Goal: Task Accomplishment & Management: Use online tool/utility

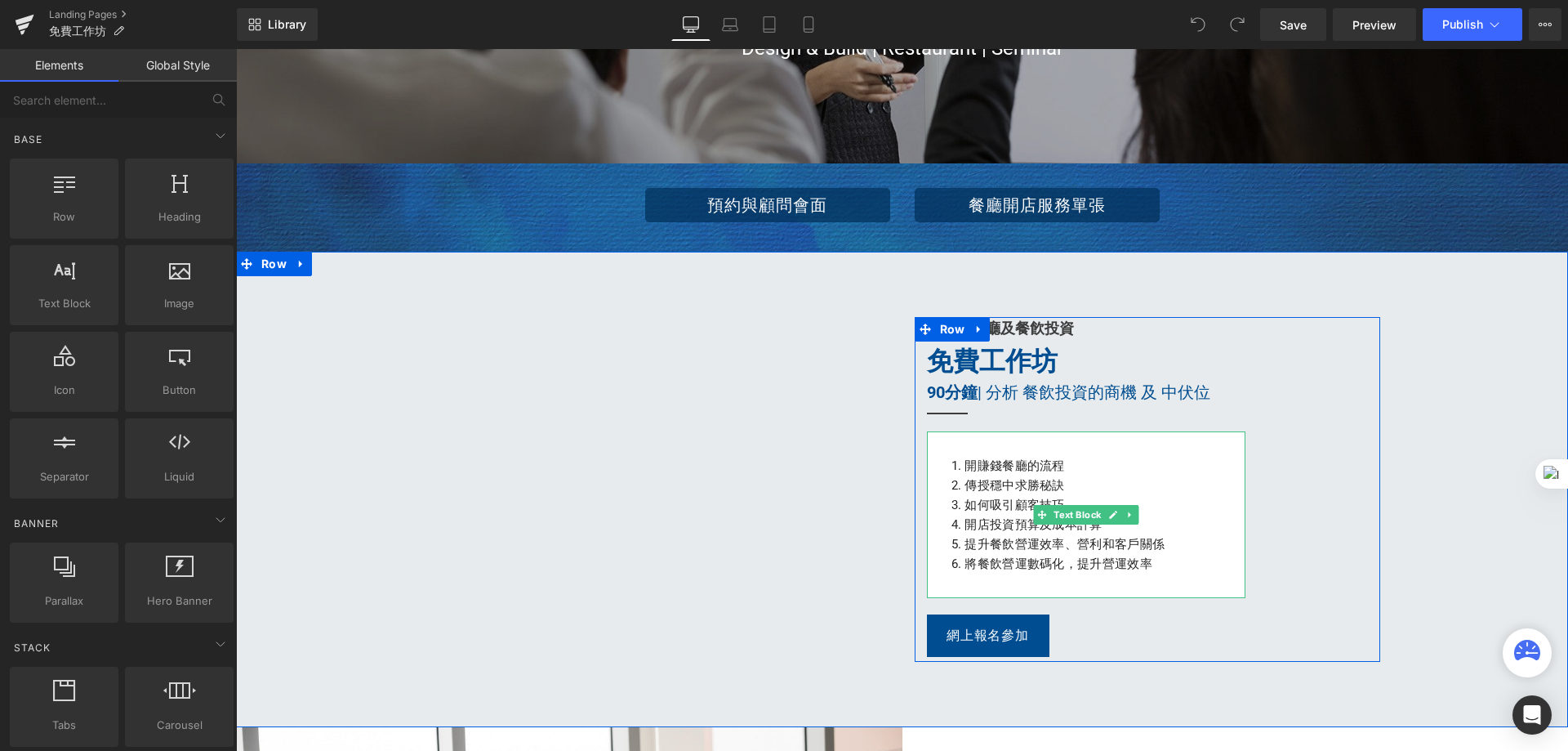
scroll to position [327, 0]
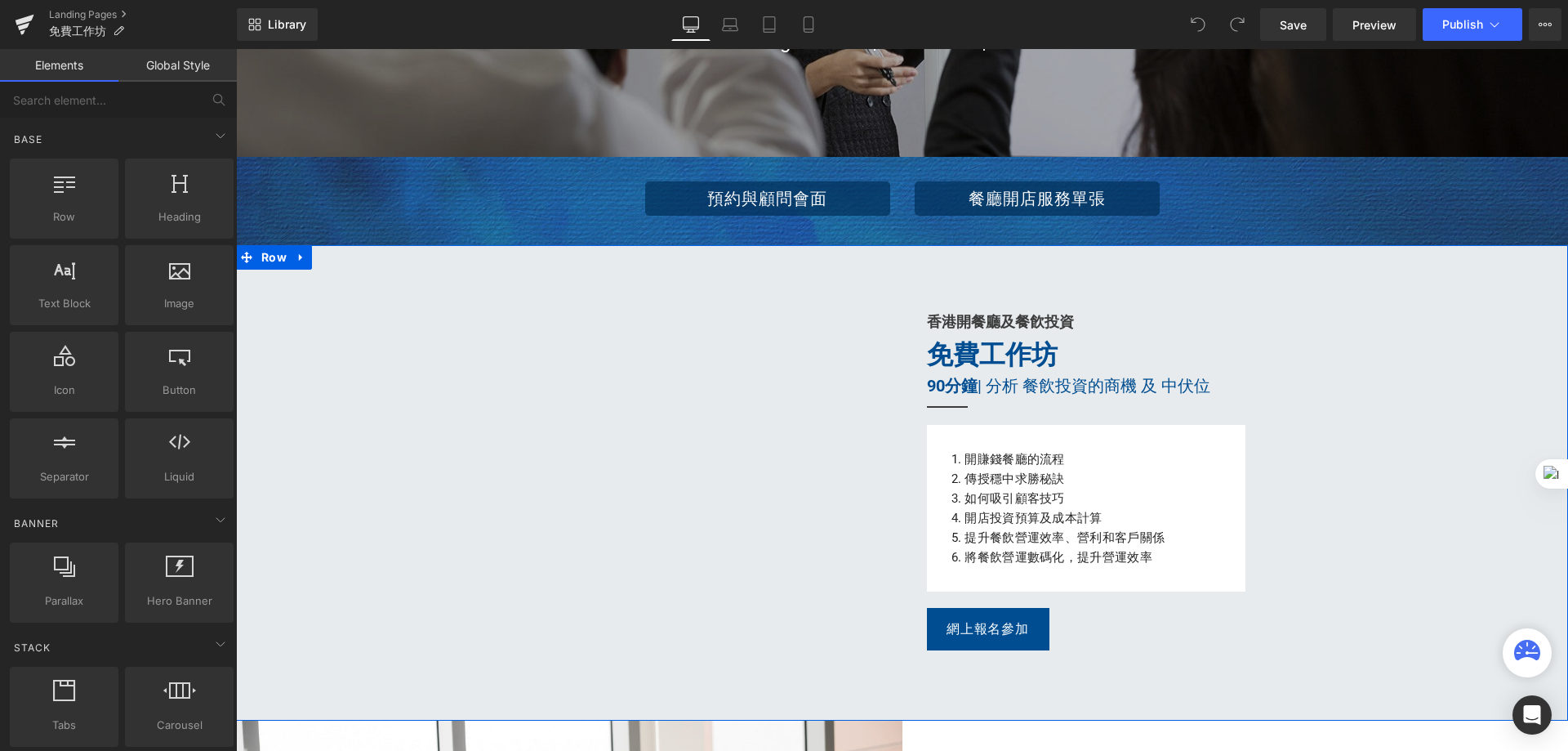
click at [1438, 584] on div "Youtube 香港開餐廳及餐飮投資 Heading 免費工作坊 Heading 90分鐘 | 分析 餐飲投資的商機 及 中伏位 Text Block Sep…" at bounding box center [901, 483] width 1332 height 394
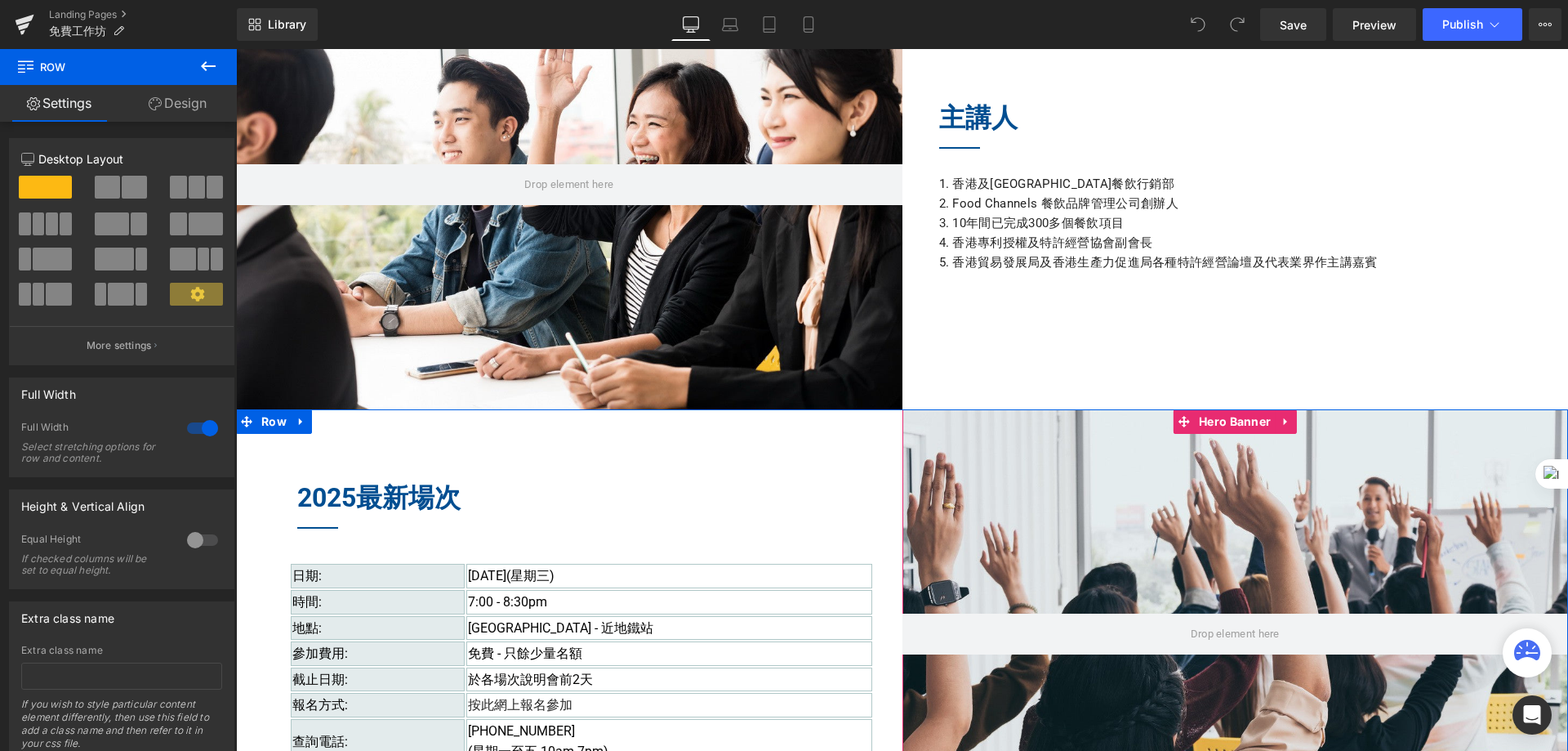
scroll to position [1062, 0]
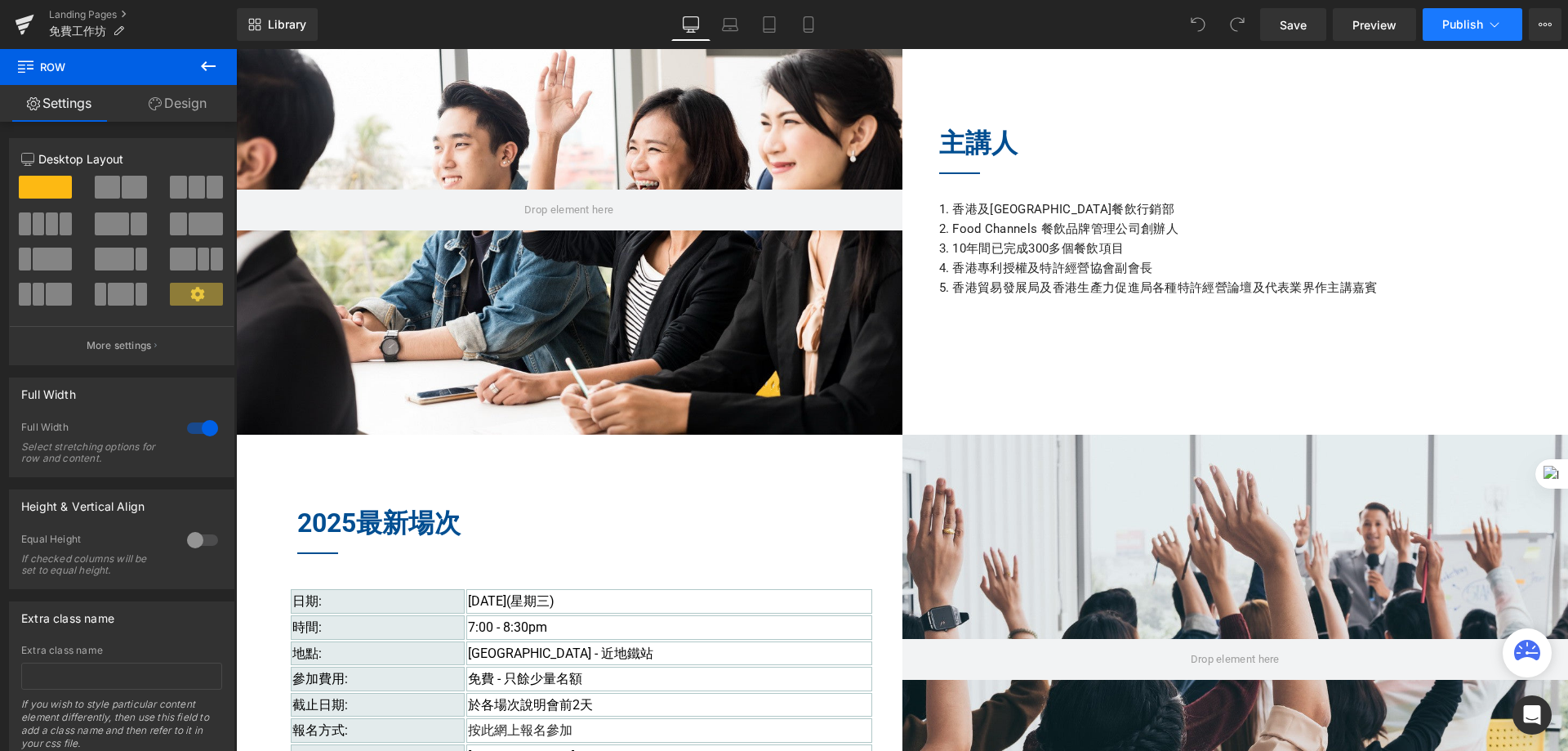
click at [1454, 35] on button "Publish" at bounding box center [1472, 24] width 99 height 33
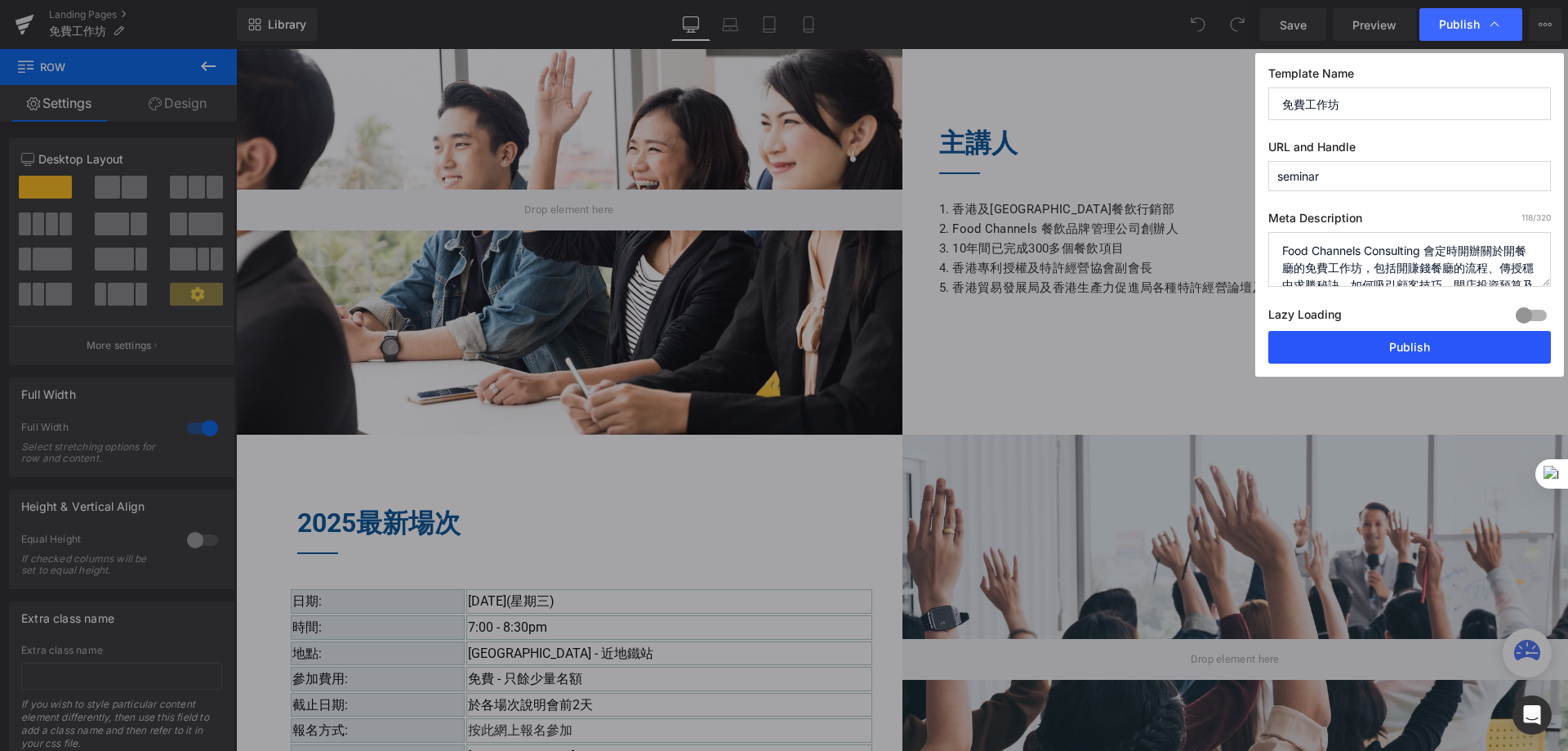
click at [1416, 340] on button "Publish" at bounding box center [1409, 347] width 283 height 33
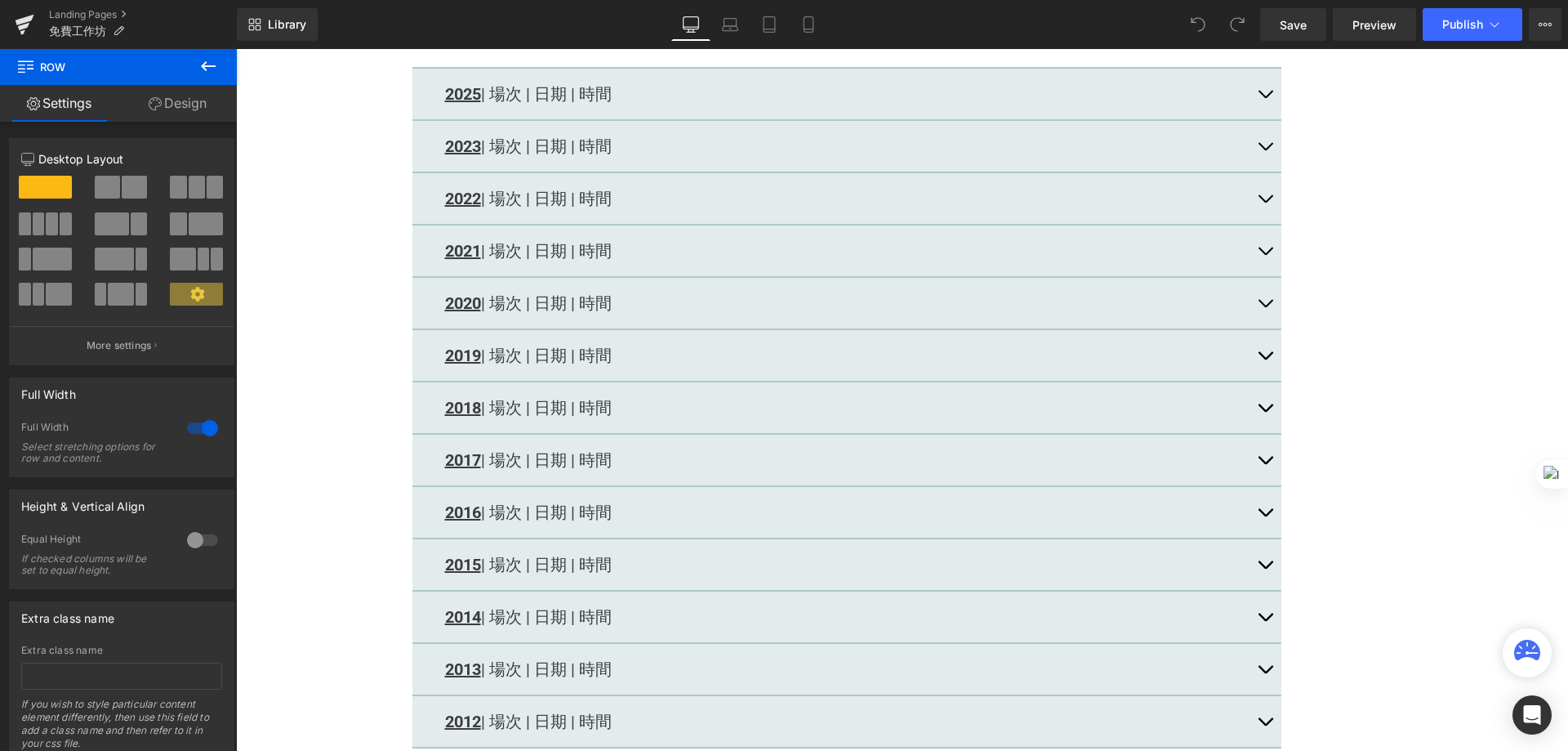
scroll to position [2288, 0]
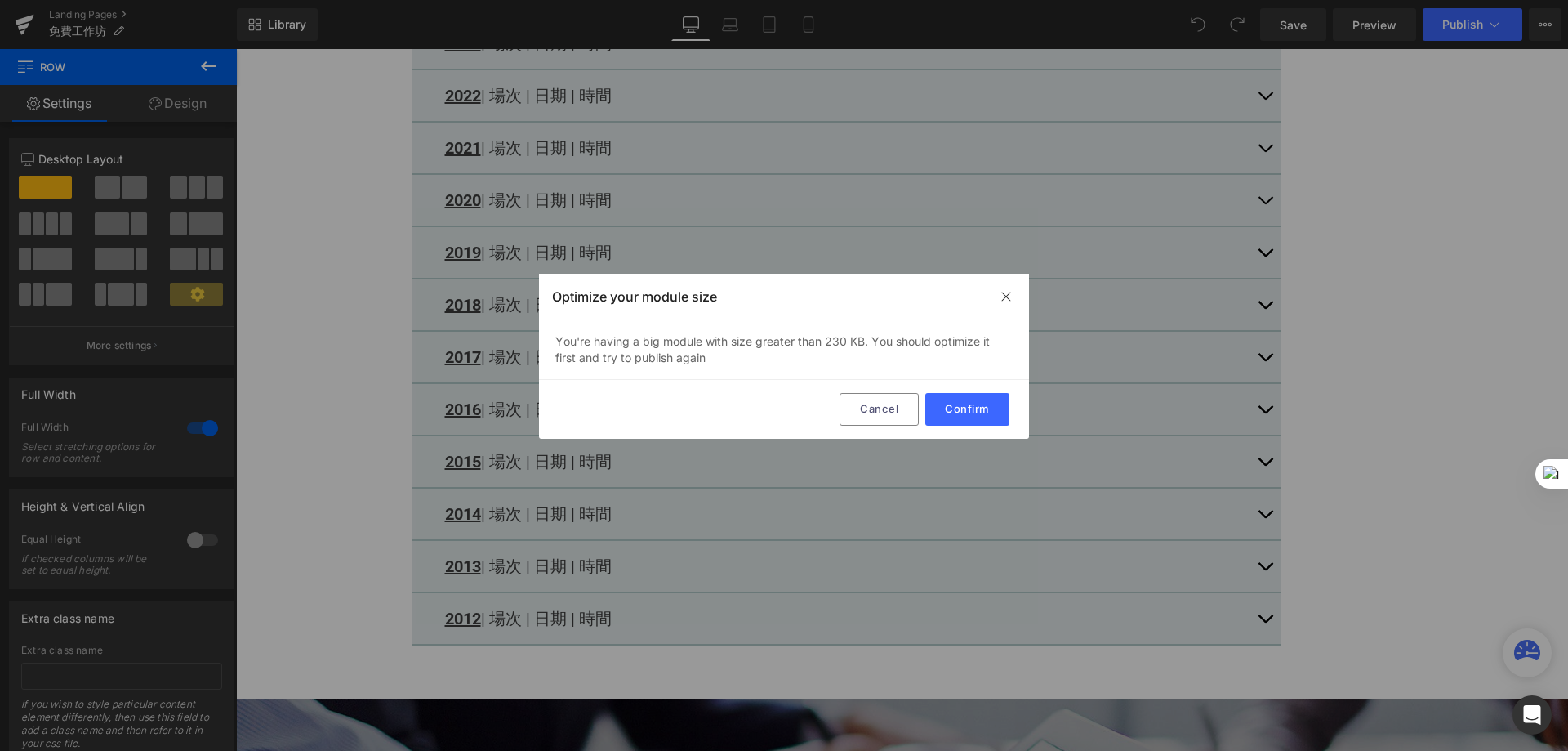
click at [973, 411] on button "Confirm" at bounding box center [967, 409] width 84 height 33
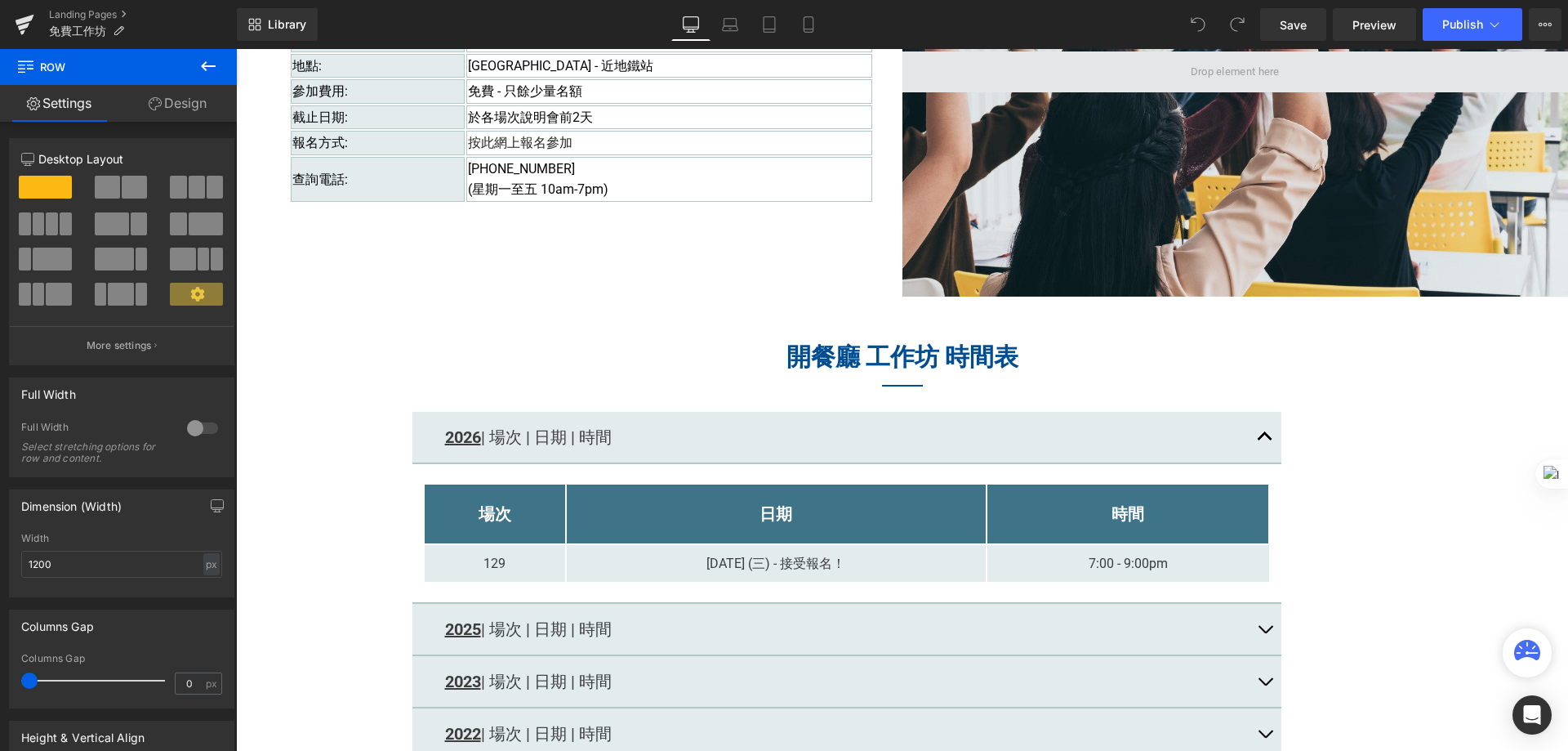
scroll to position [1613, 0]
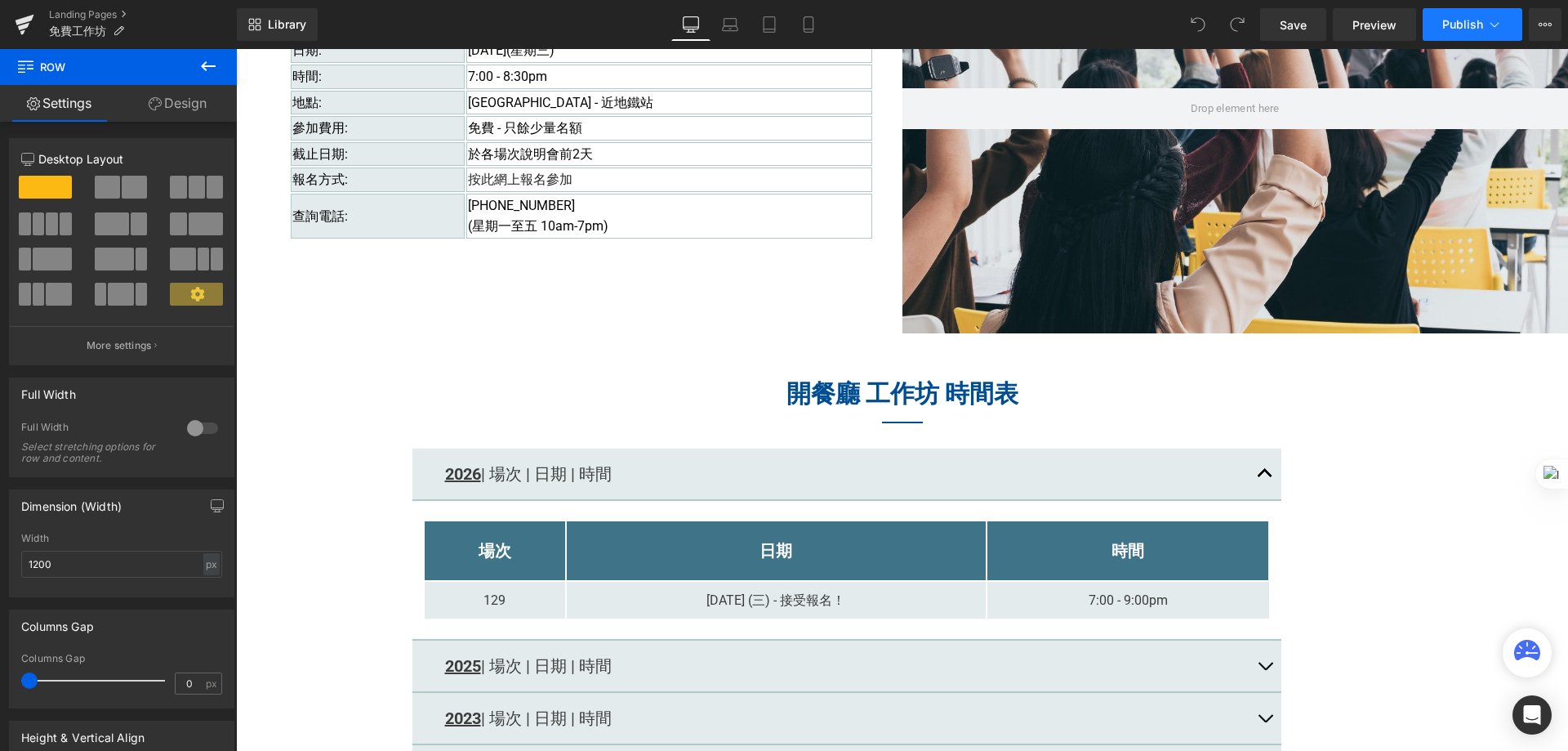
click at [1469, 16] on button "Publish" at bounding box center [1472, 24] width 99 height 33
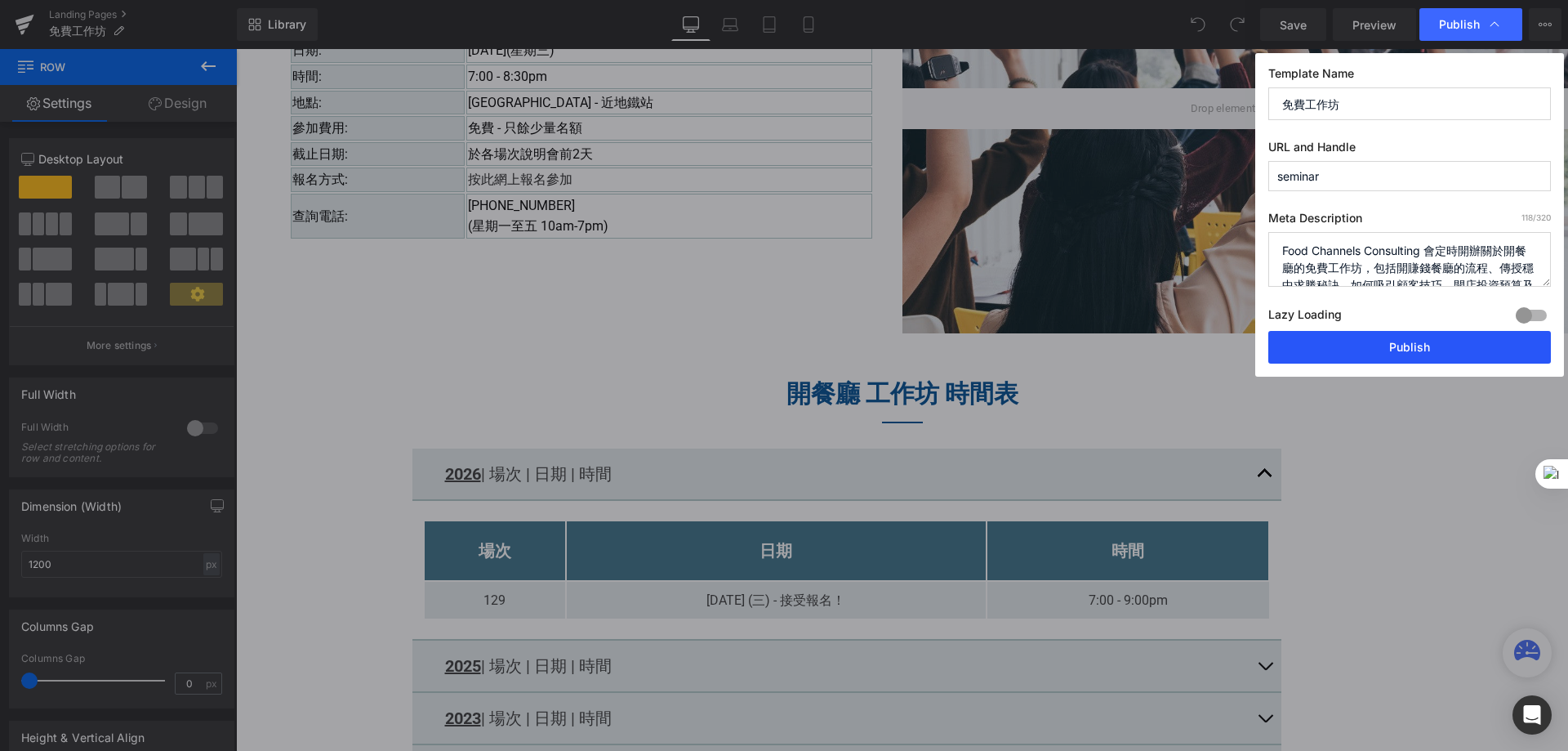
click at [1439, 338] on button "Publish" at bounding box center [1409, 347] width 283 height 33
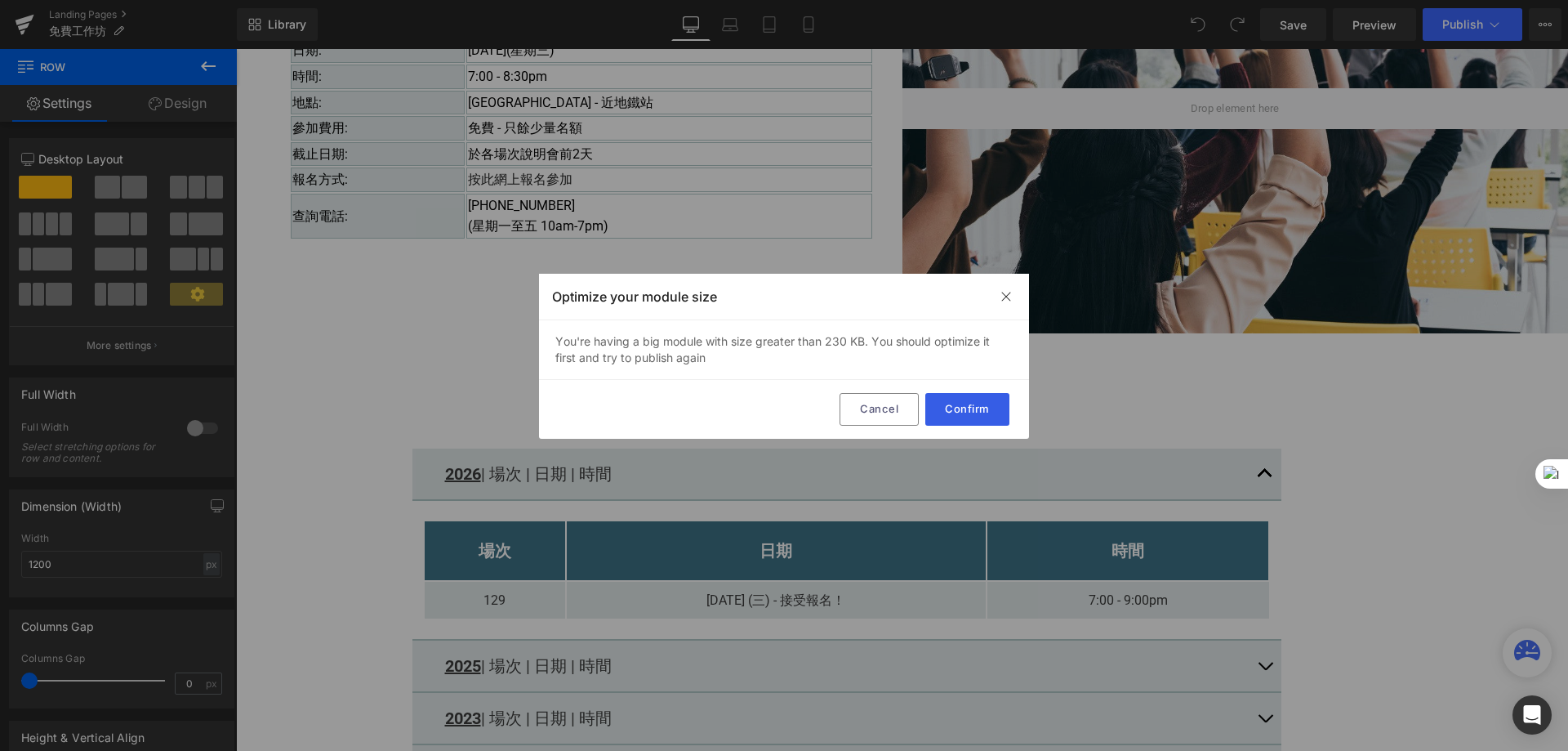
click at [962, 412] on button "Confirm" at bounding box center [967, 409] width 84 height 33
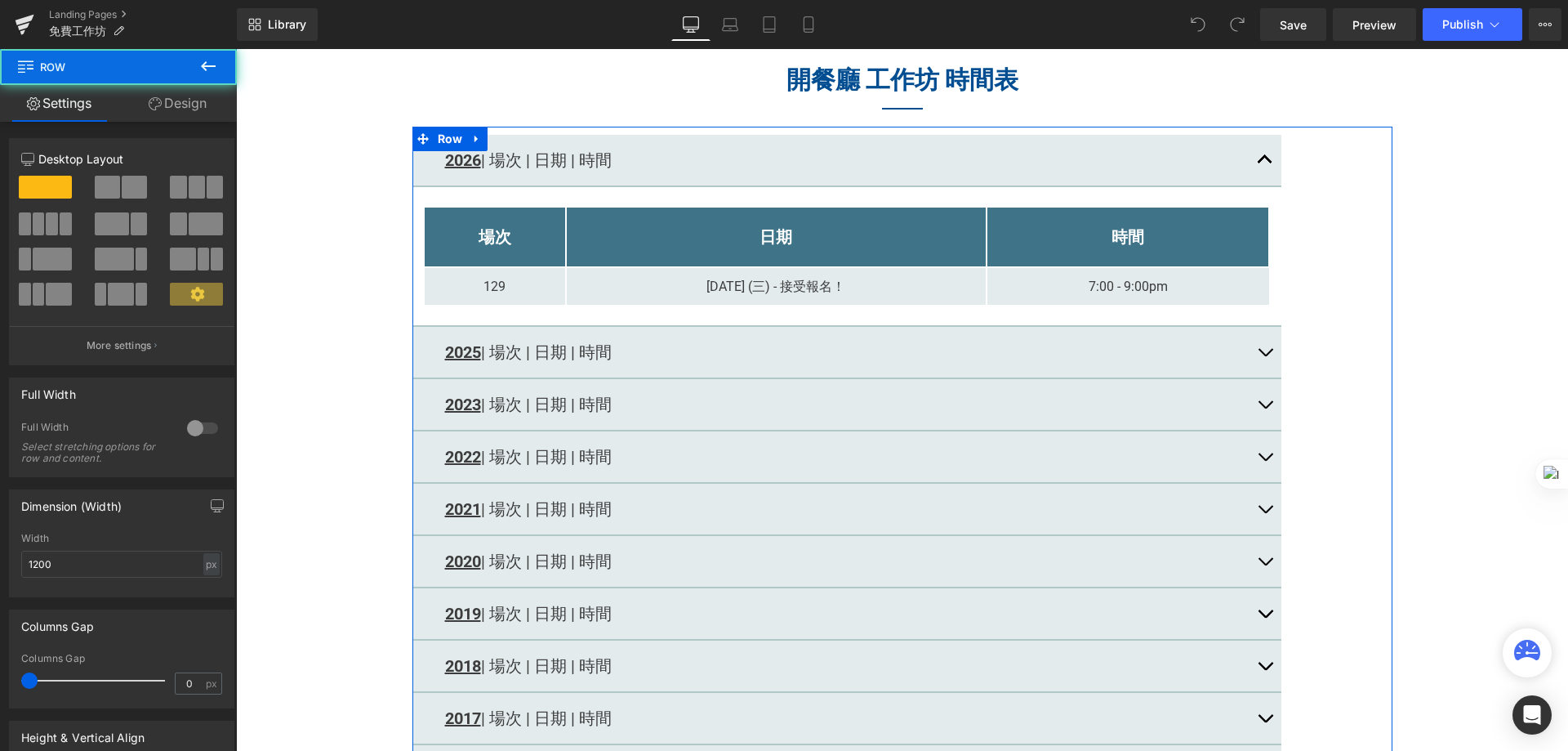
scroll to position [1940, 0]
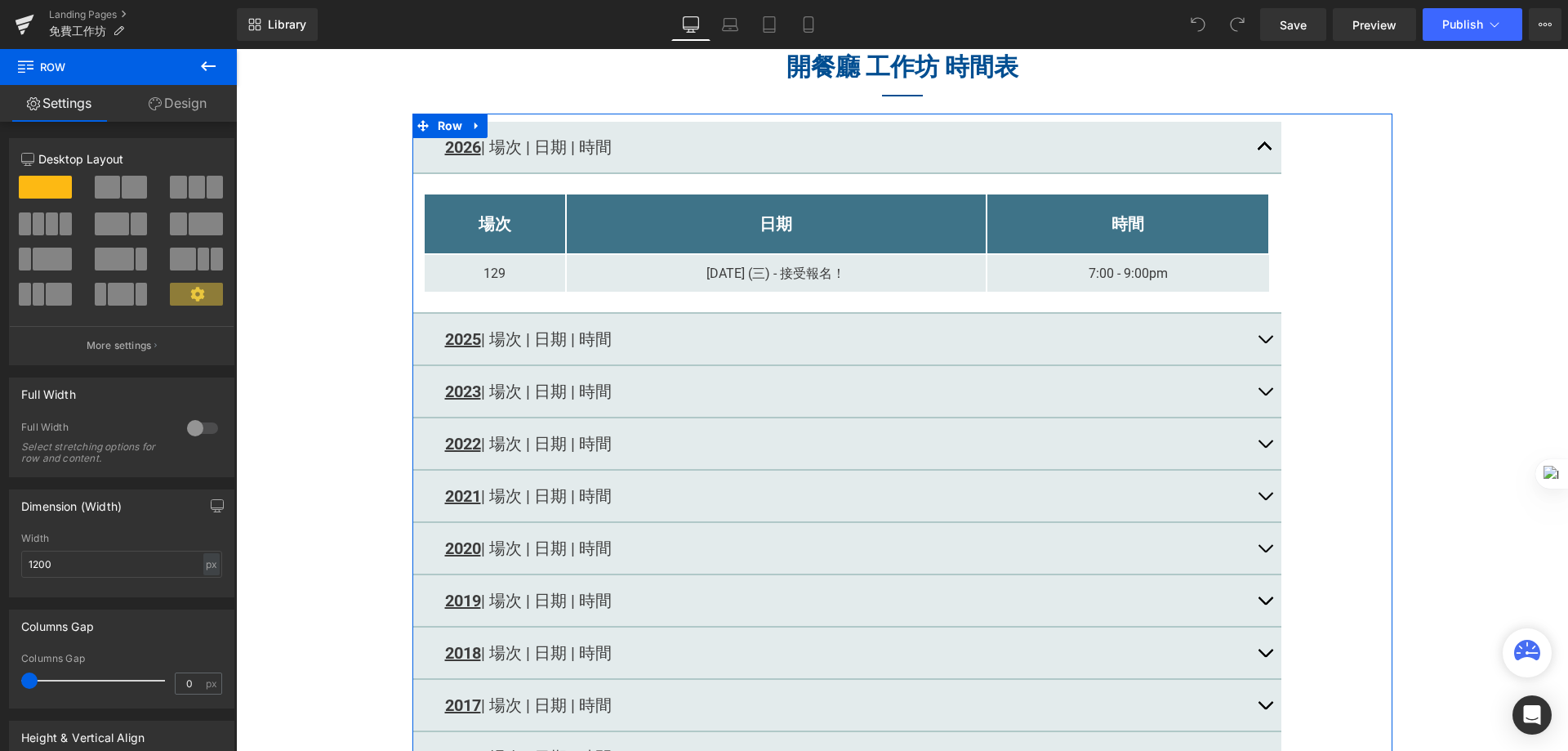
click at [729, 347] on div "2025 | 場次 | 日期 | 時間" at bounding box center [846, 339] width 804 height 26
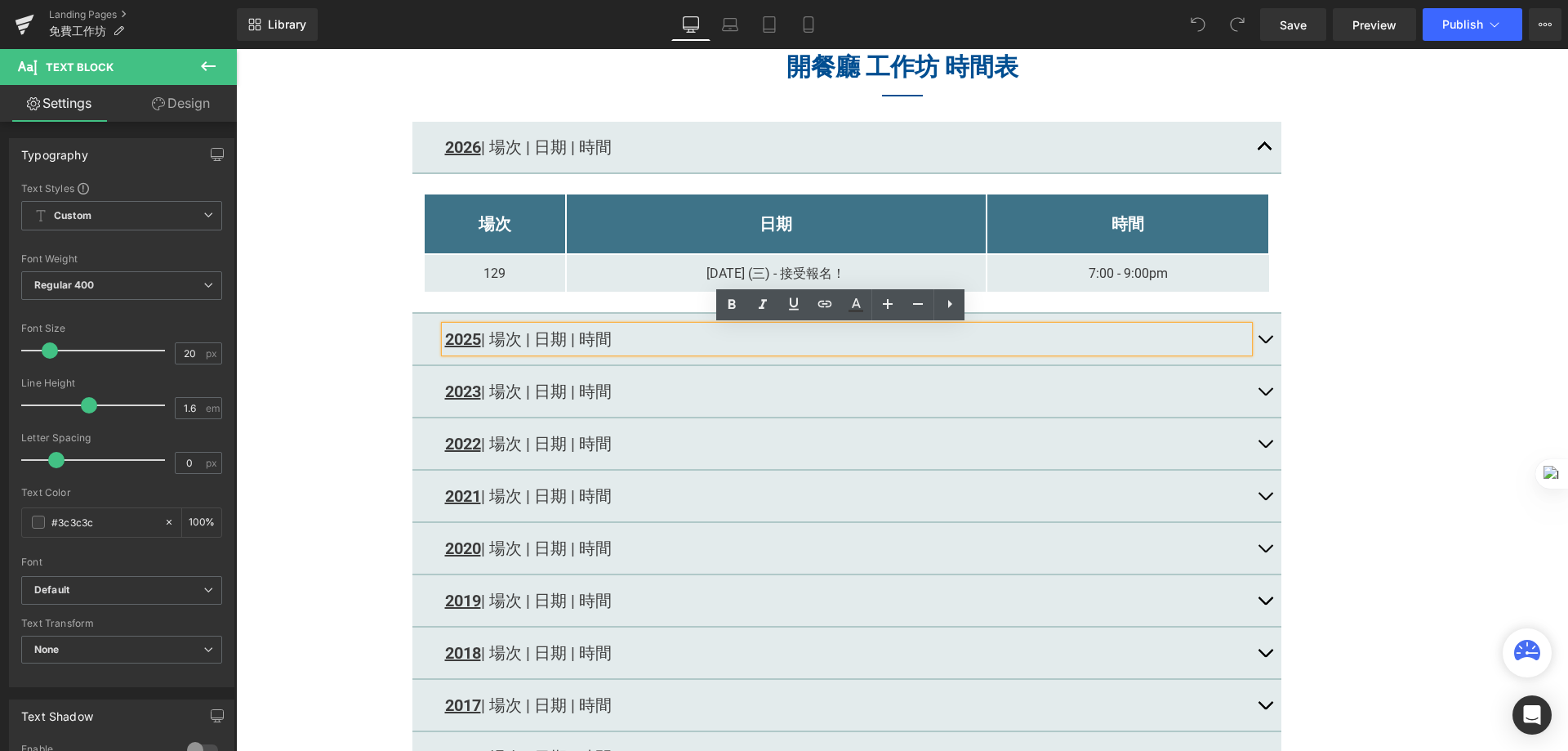
click at [1265, 343] on span "button" at bounding box center [1265, 343] width 0 height 0
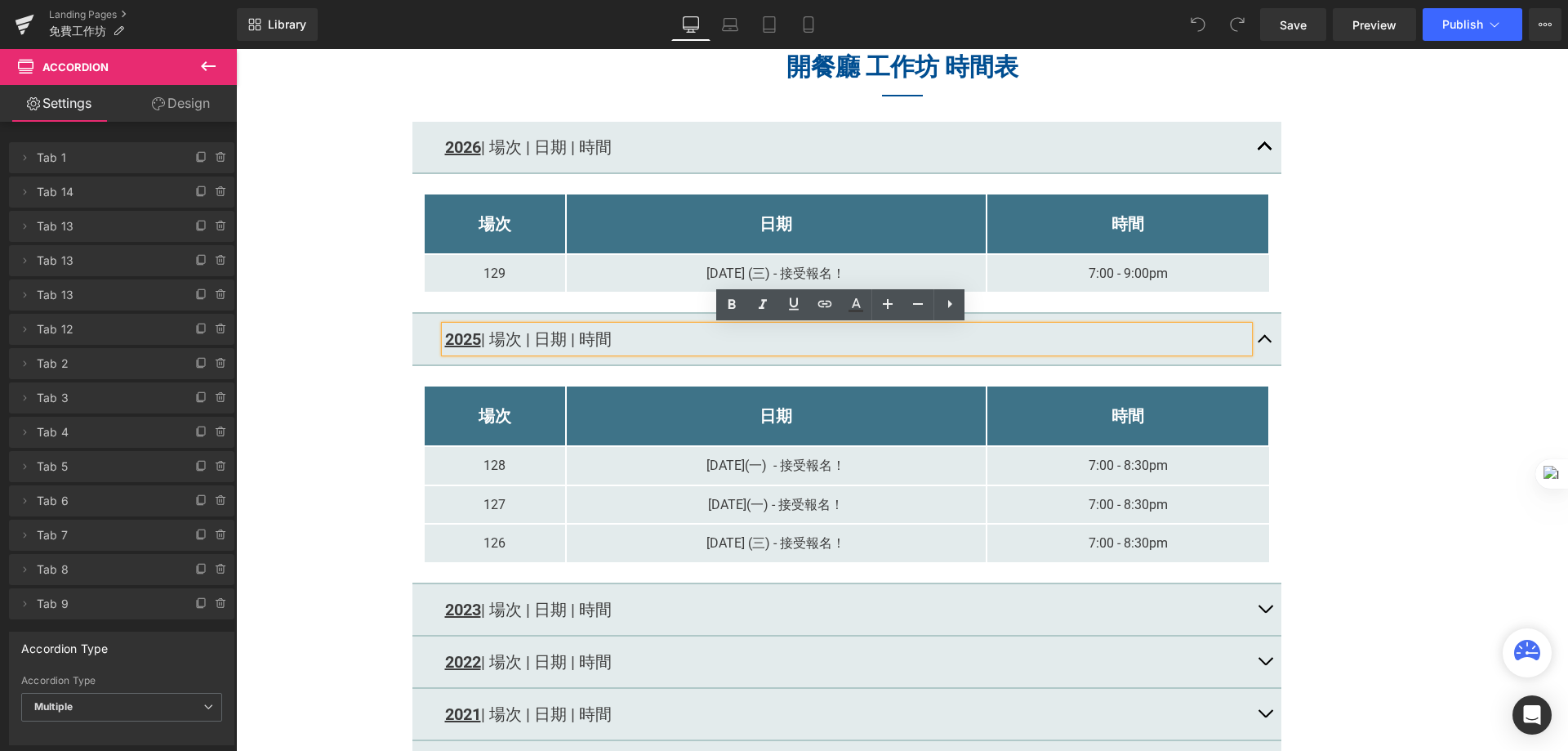
click at [1265, 343] on span "button" at bounding box center [1265, 343] width 0 height 0
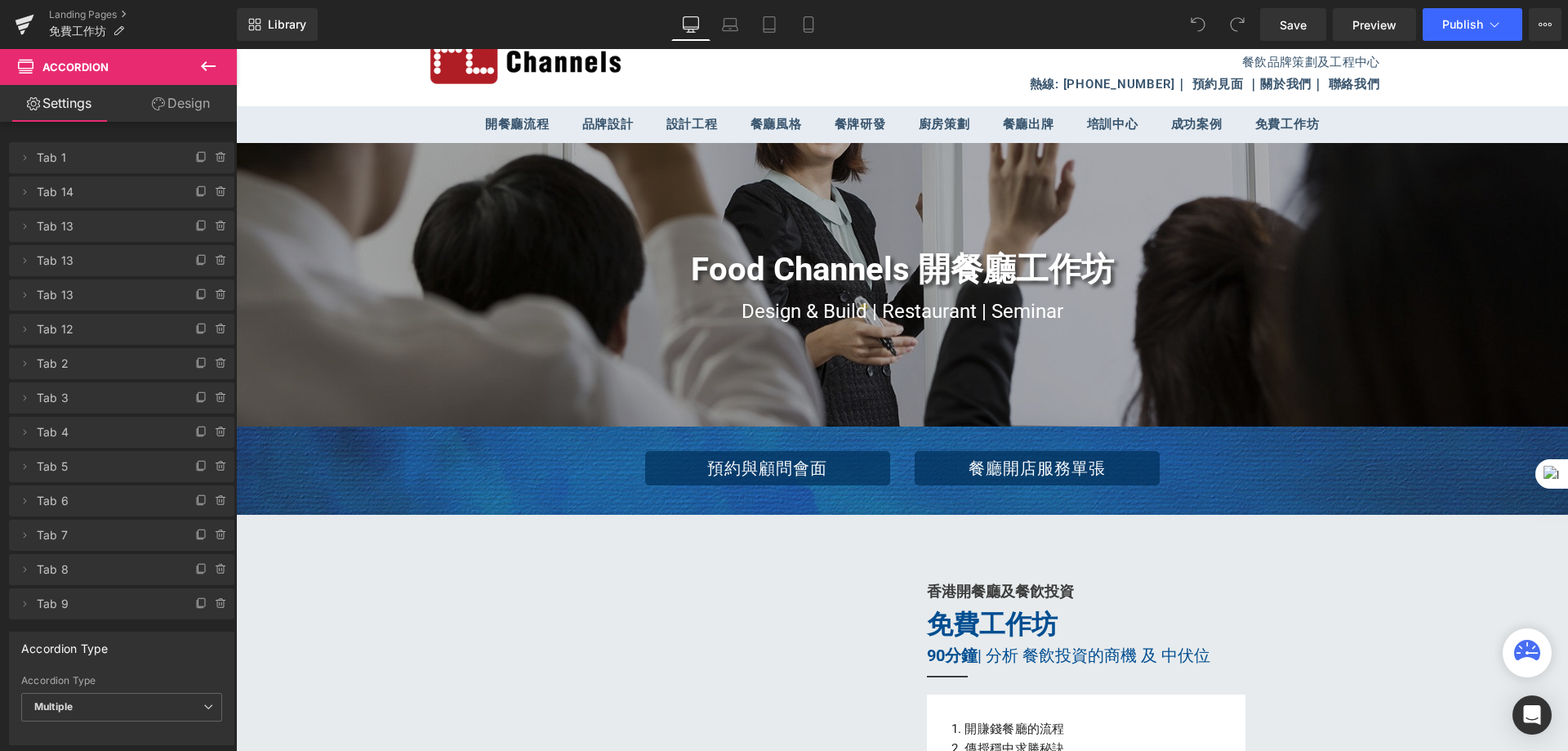
scroll to position [0, 0]
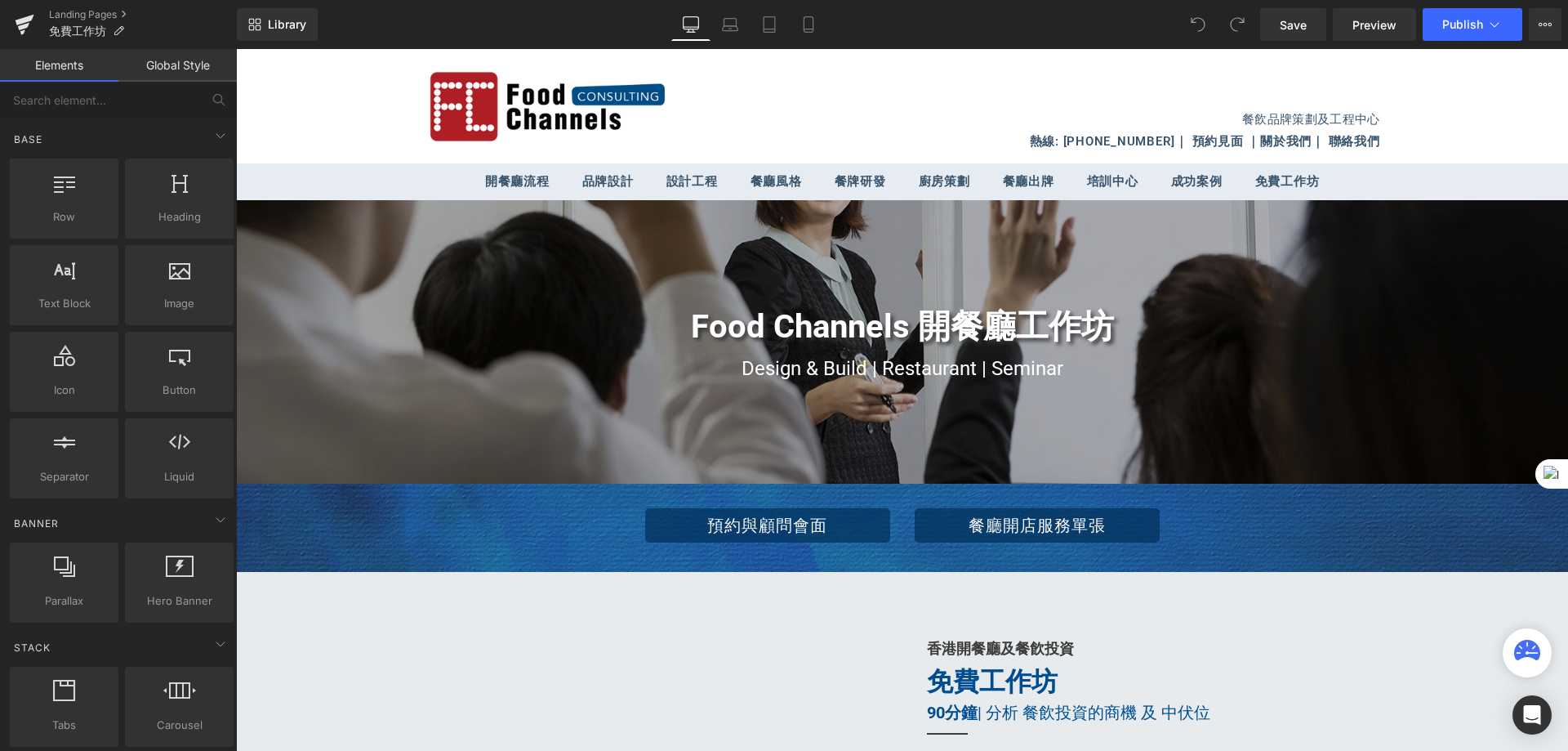
click at [294, 110] on header "餐飲品牌策劃及工程中心 熱線: [PHONE_NUMBER] ｜ 預約見面 ｜ 關於我們 ｜ 聯絡我們" at bounding box center [901, 106] width 1332 height 114
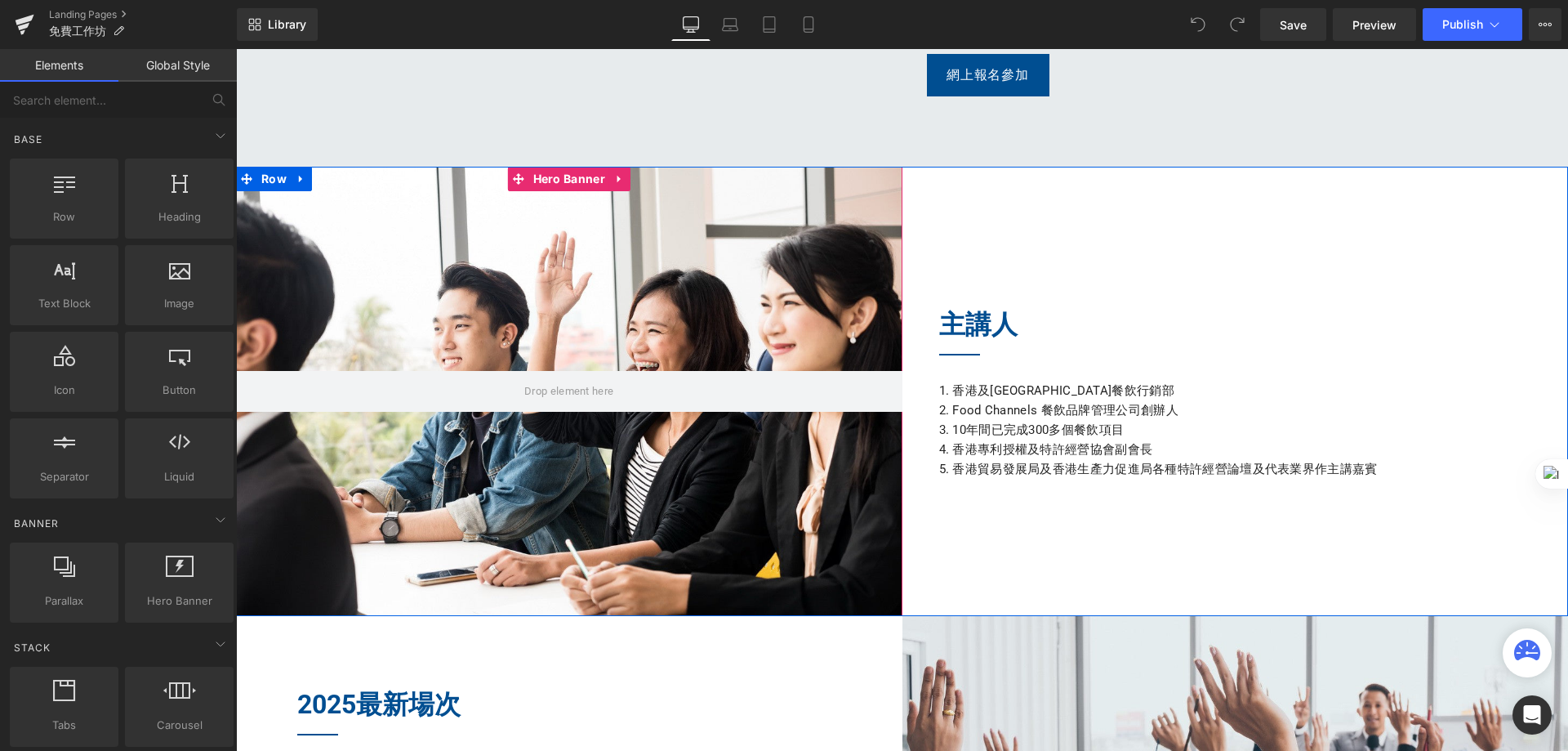
scroll to position [899, 0]
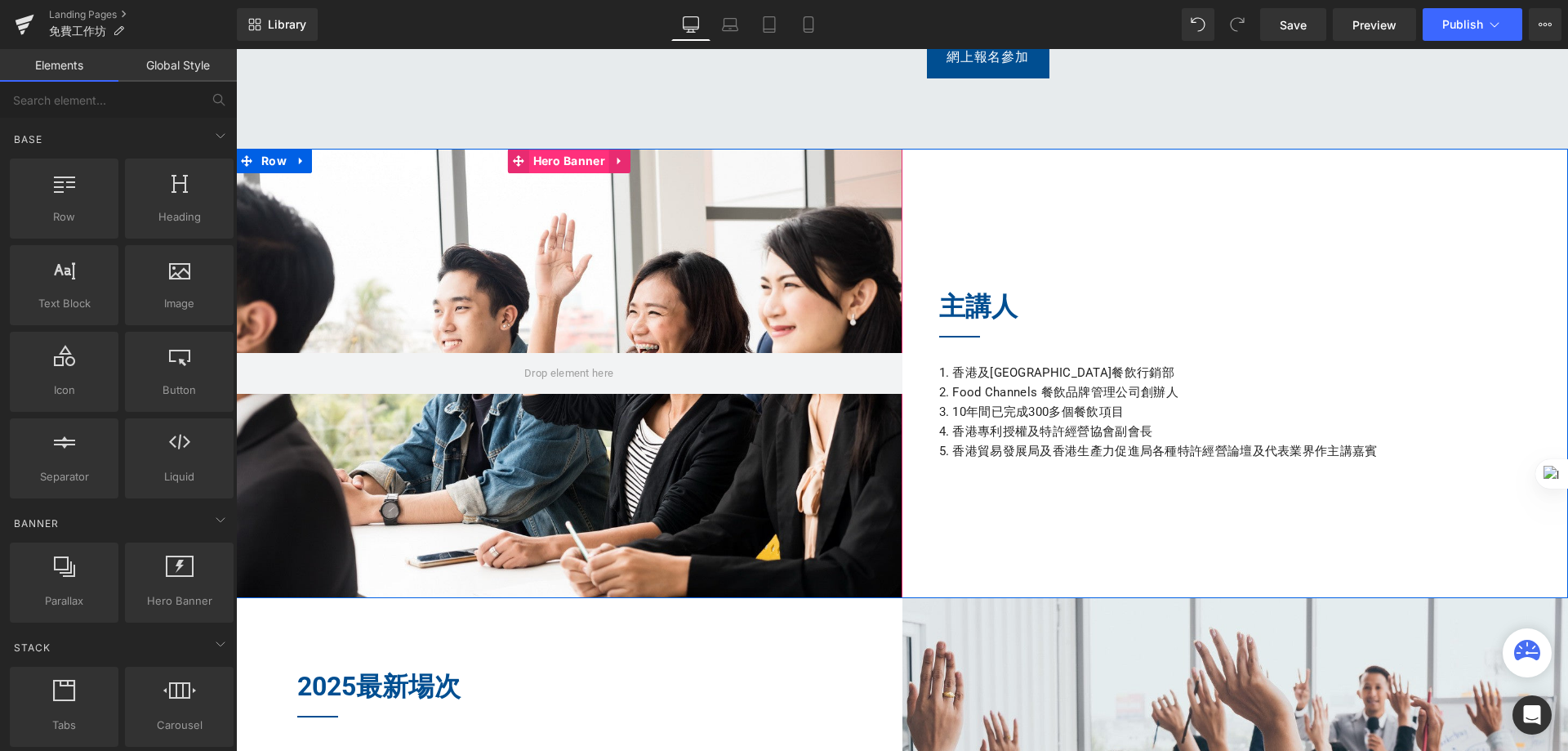
click at [557, 159] on span "Hero Banner" at bounding box center [569, 161] width 80 height 25
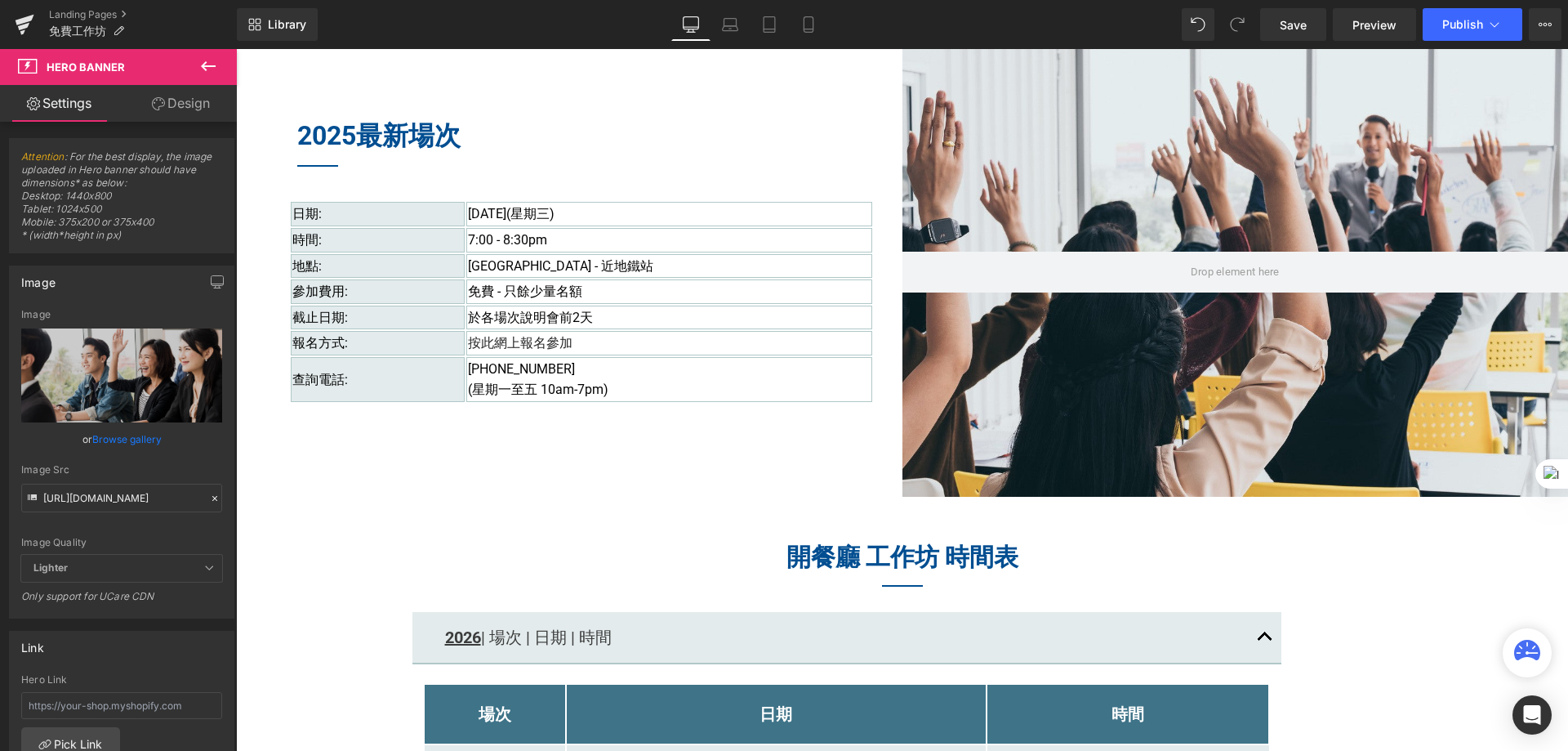
scroll to position [1471, 0]
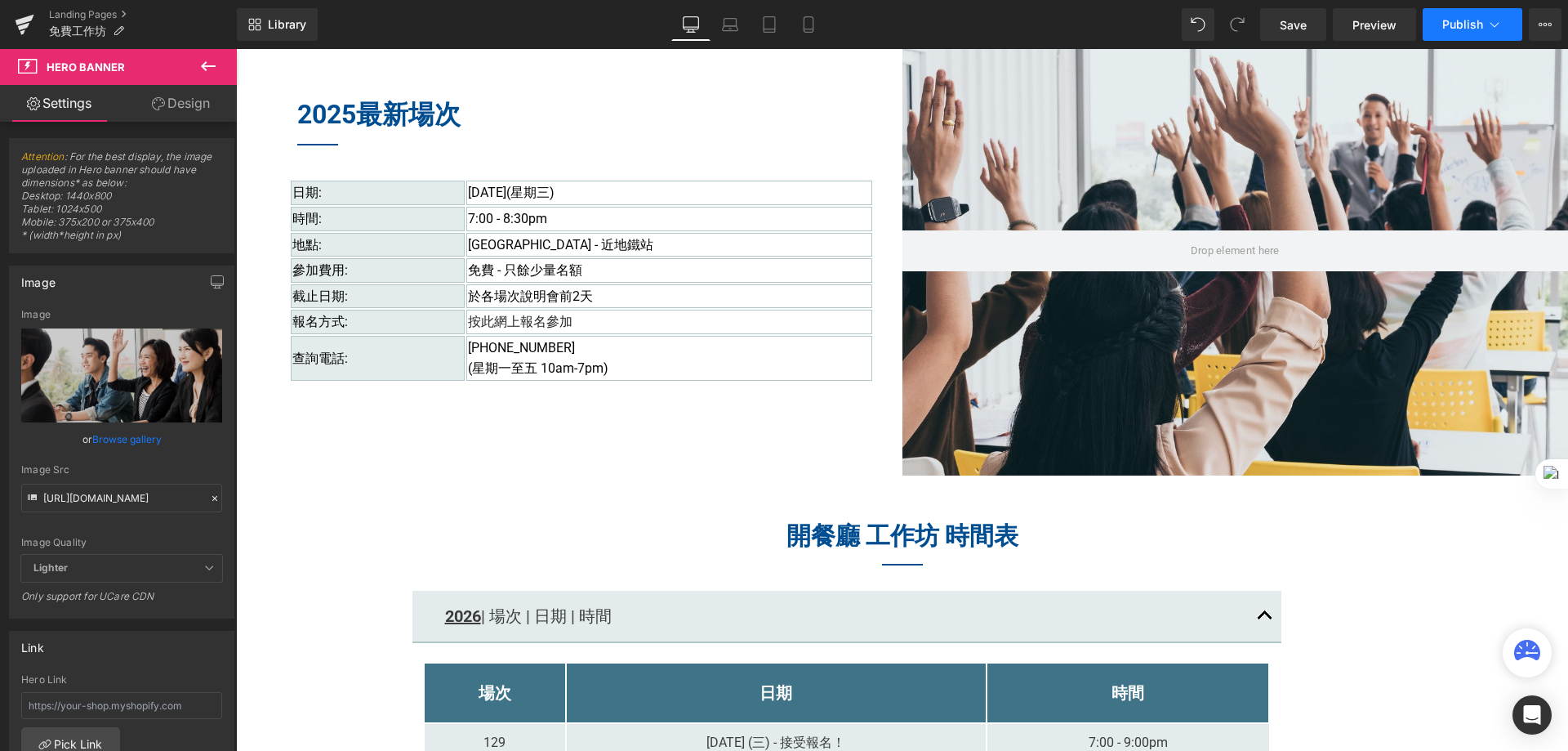
click at [1463, 23] on span "Publish" at bounding box center [1463, 24] width 41 height 13
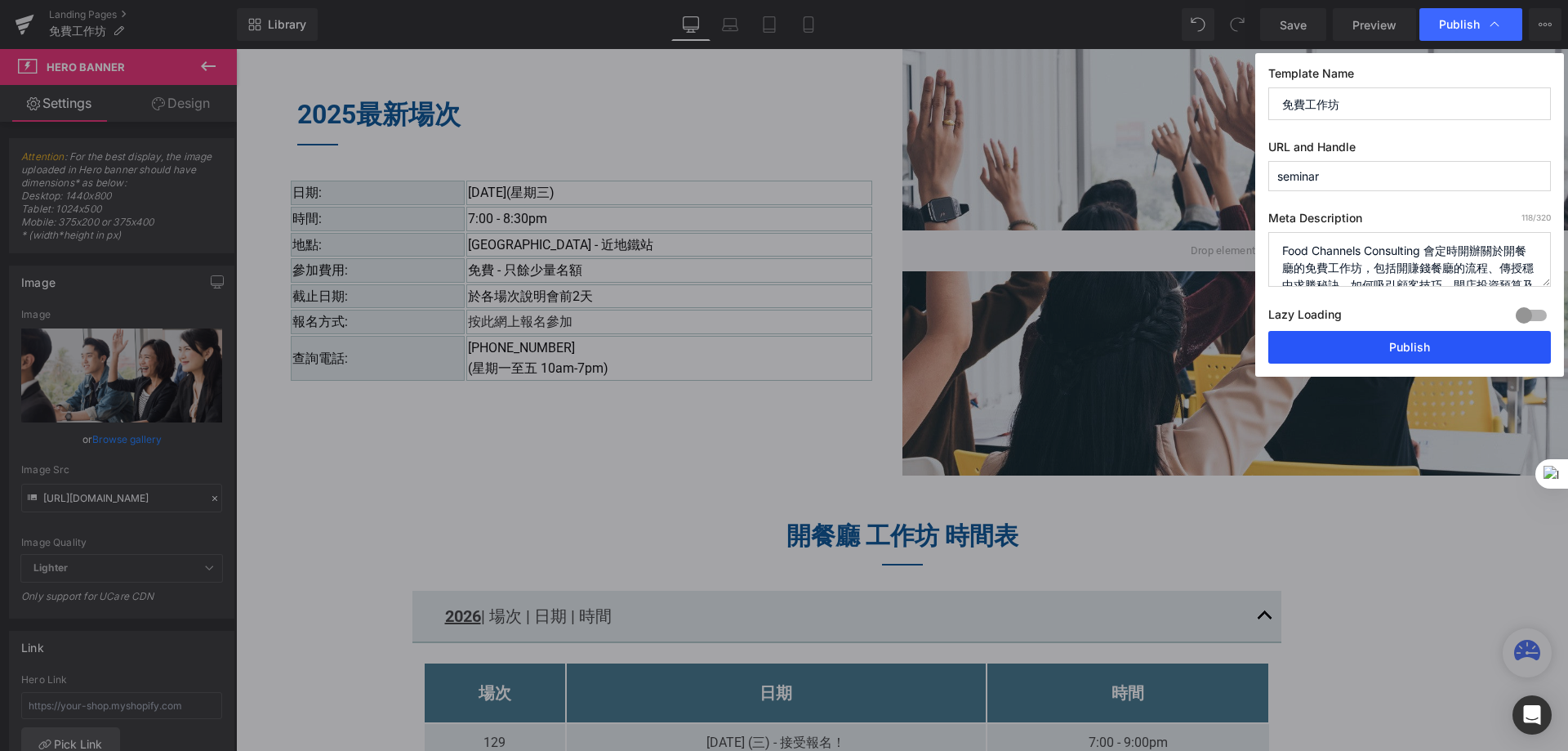
drag, startPoint x: 1433, startPoint y: 338, endPoint x: 541, endPoint y: 308, distance: 892.5
click at [1433, 338] on button "Publish" at bounding box center [1409, 347] width 283 height 33
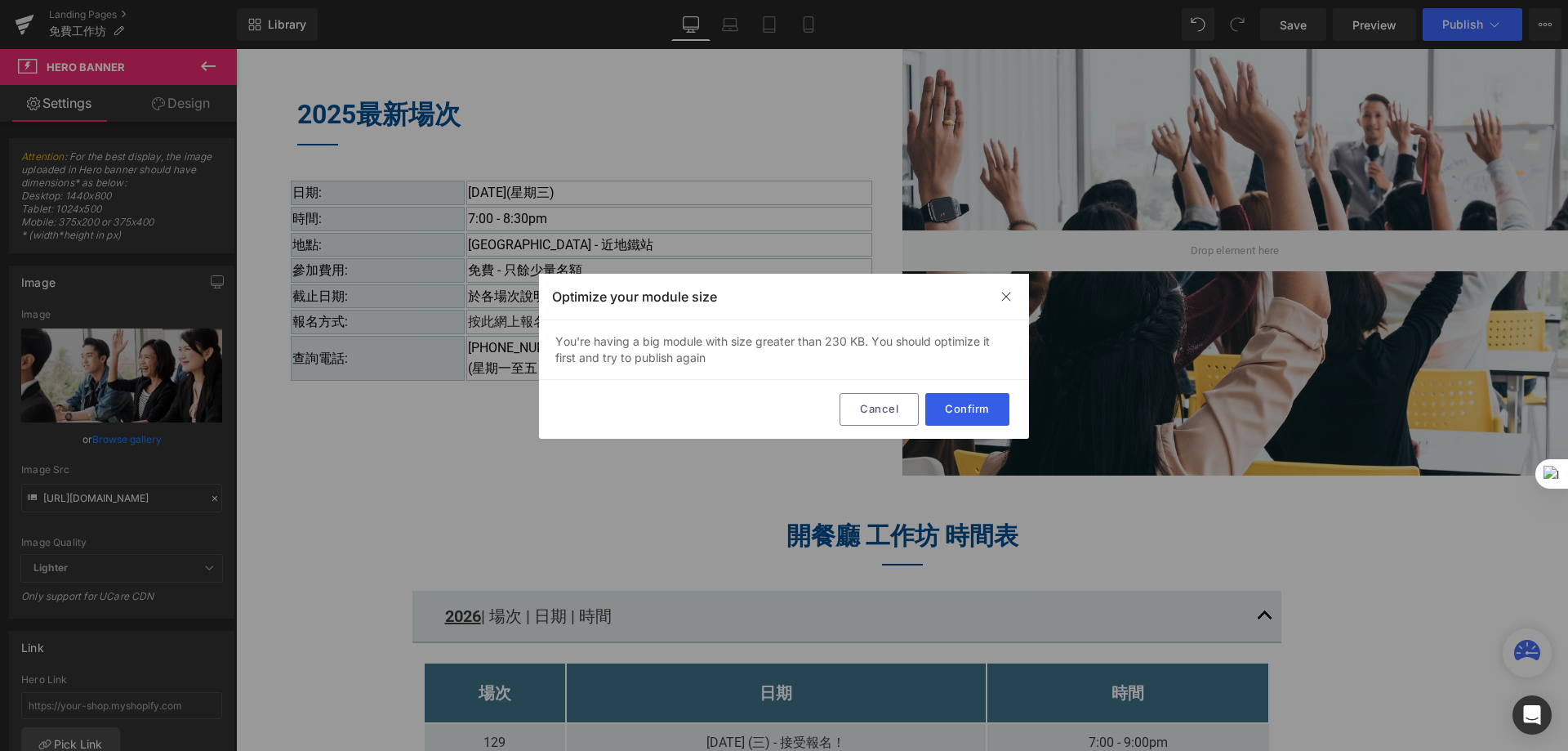
click at [983, 401] on button "Confirm" at bounding box center [967, 409] width 84 height 33
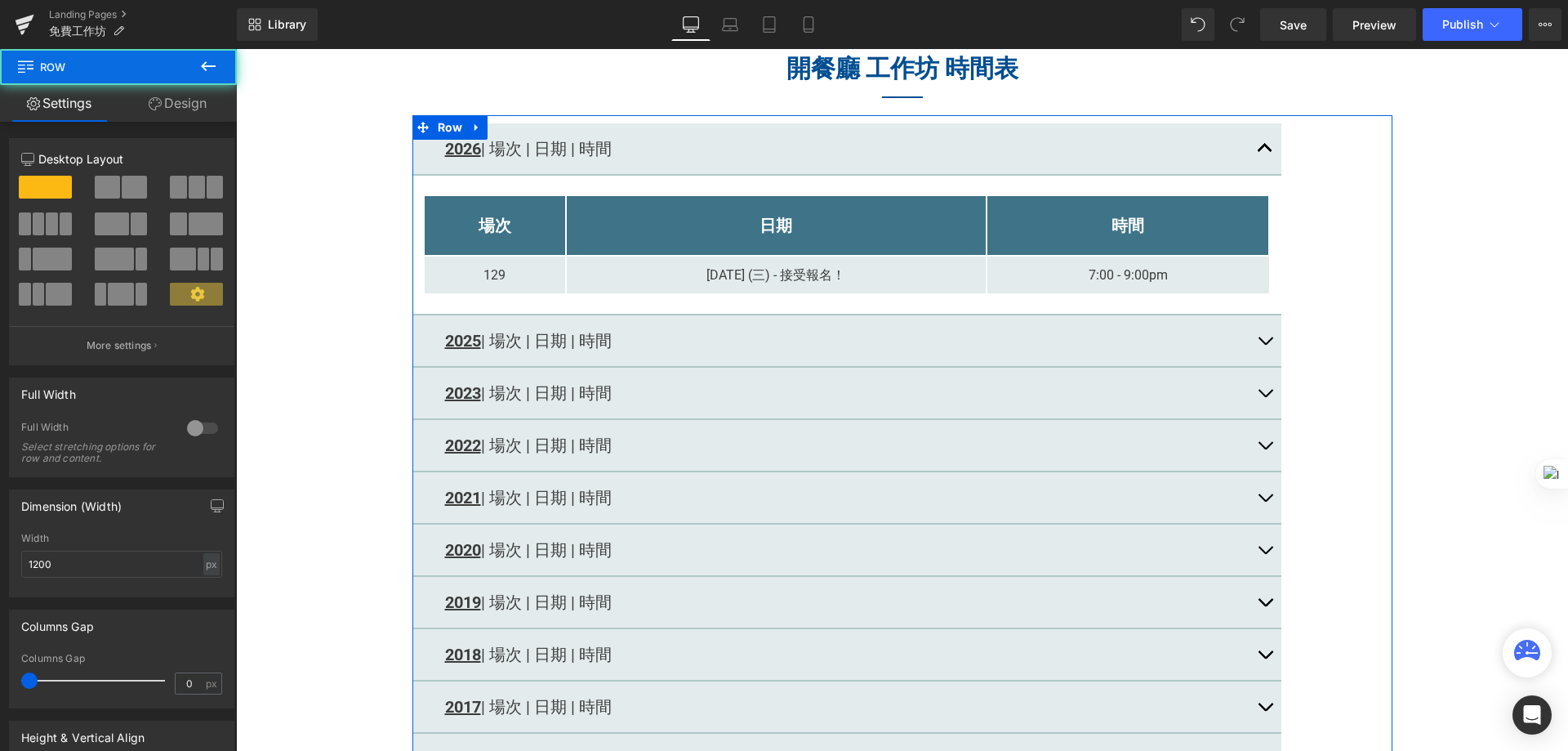
scroll to position [1940, 0]
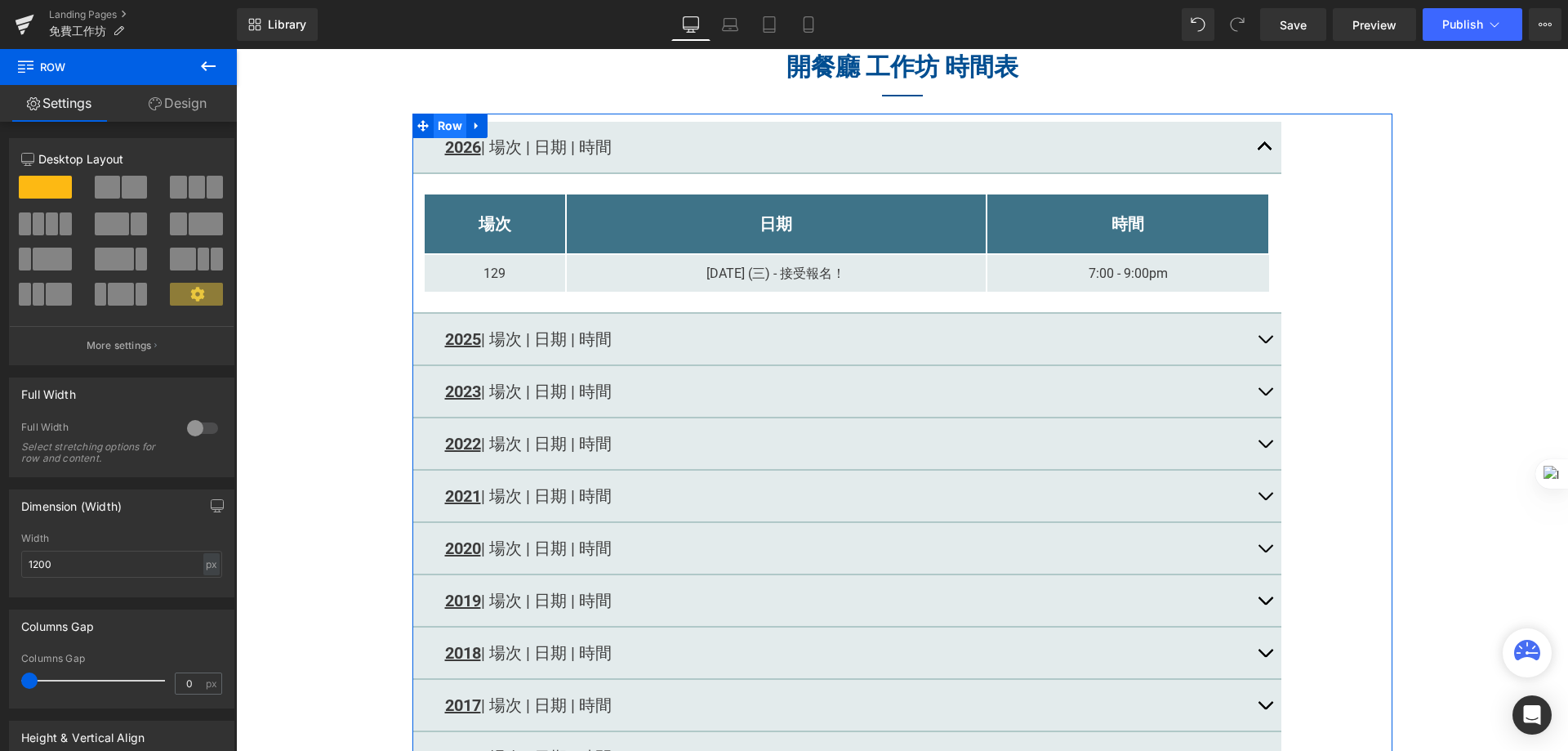
click at [434, 120] on span "Row" at bounding box center [450, 126] width 34 height 25
click at [1265, 343] on span "button" at bounding box center [1265, 343] width 0 height 0
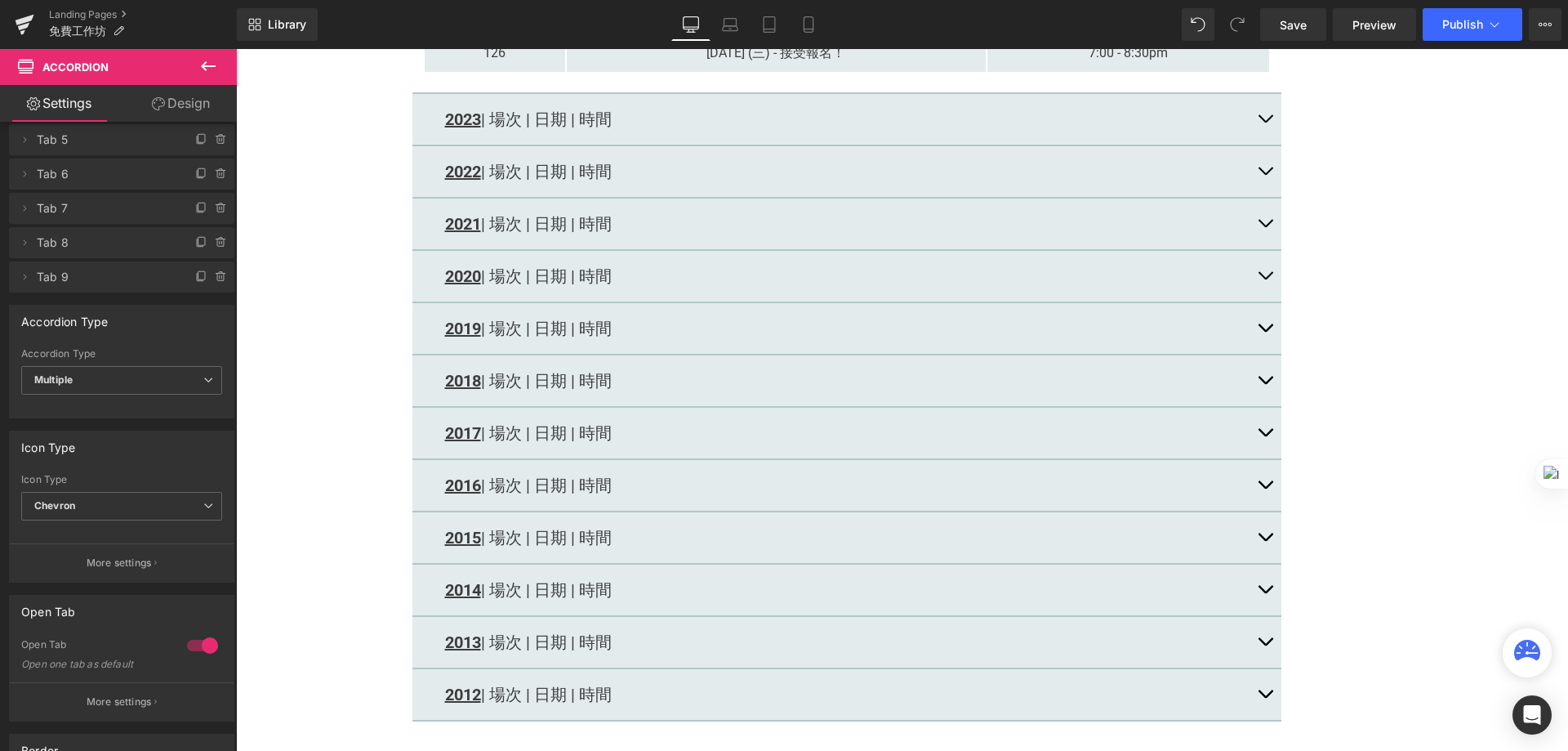
scroll to position [2757, 0]
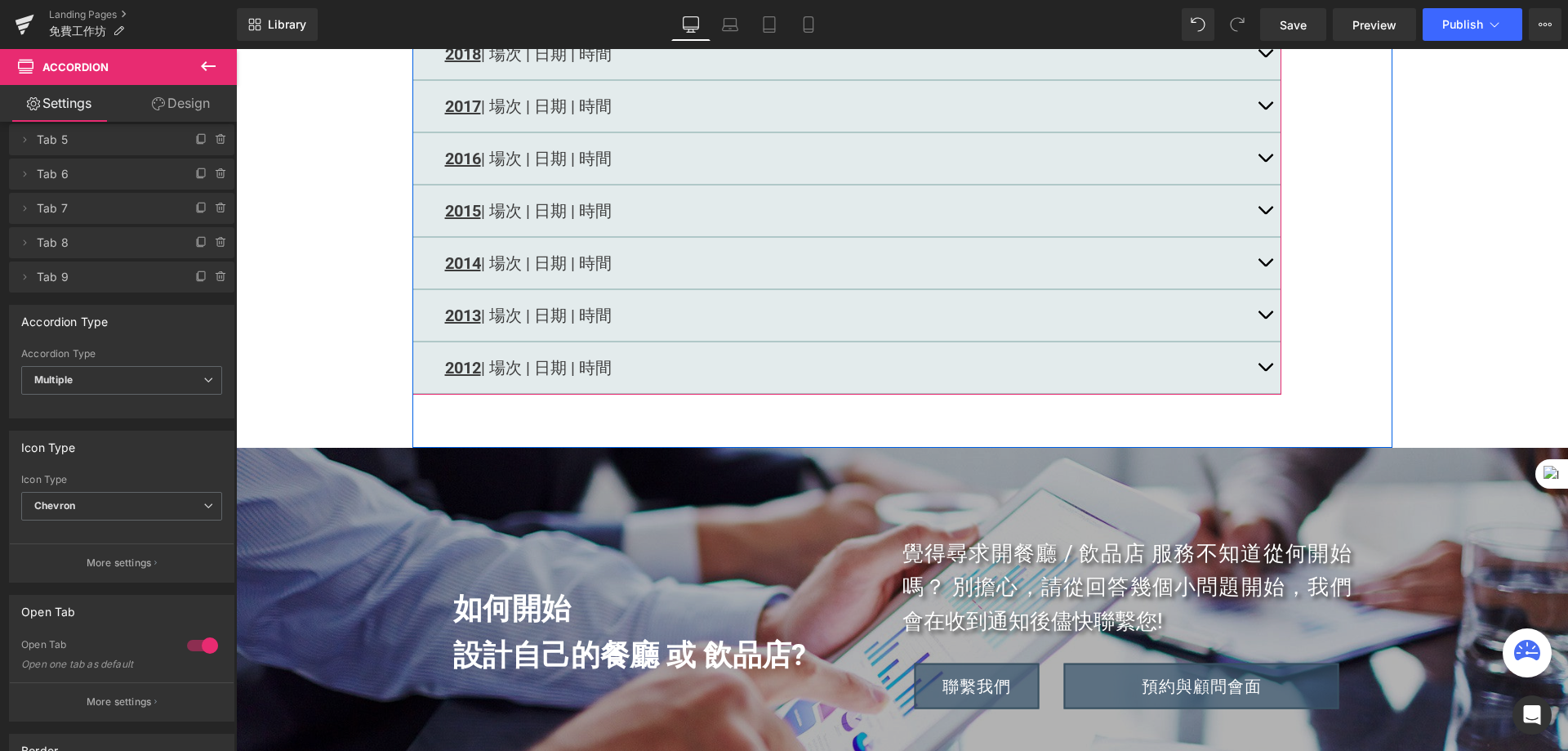
click at [1254, 370] on button "button" at bounding box center [1265, 367] width 33 height 51
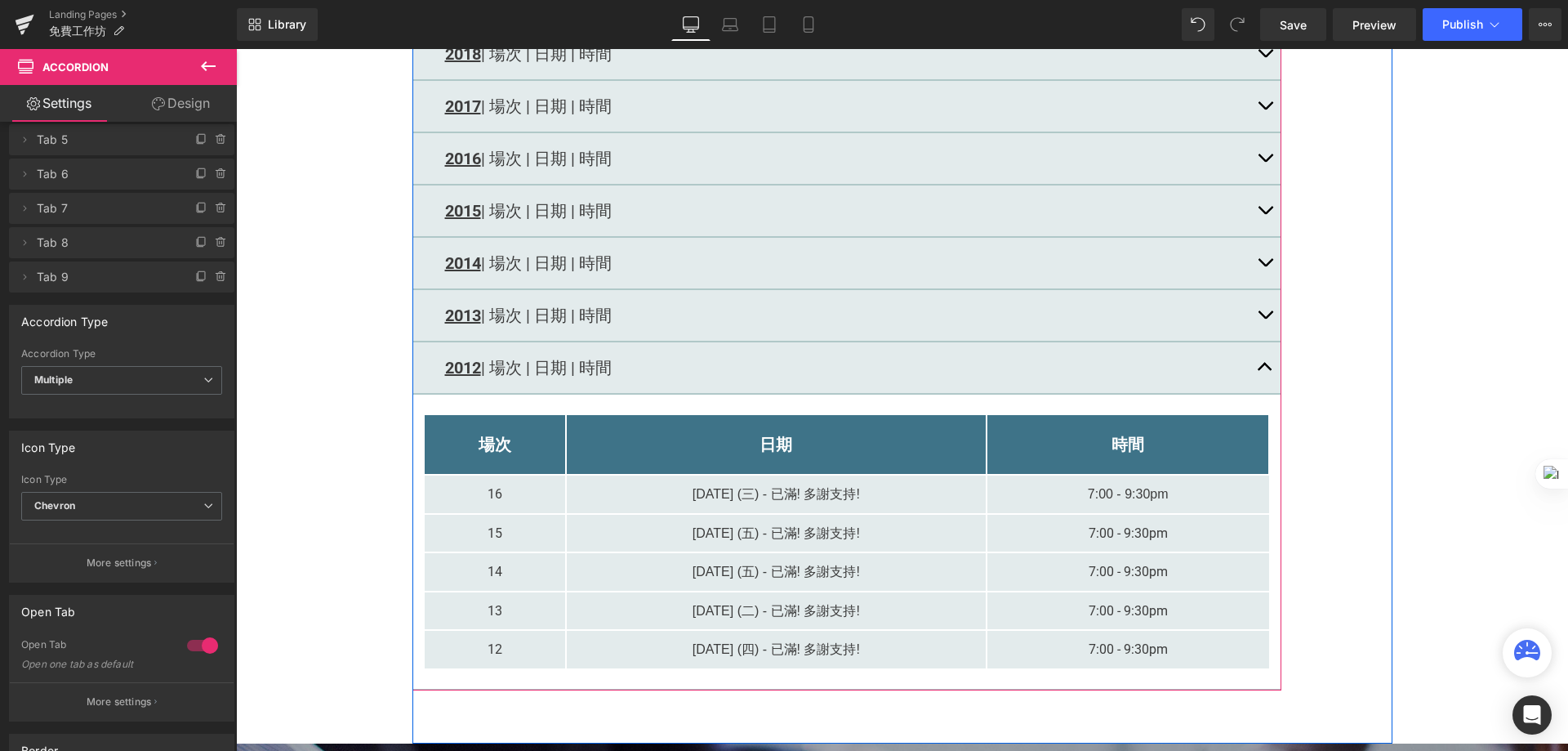
click at [1255, 317] on button "button" at bounding box center [1265, 315] width 33 height 51
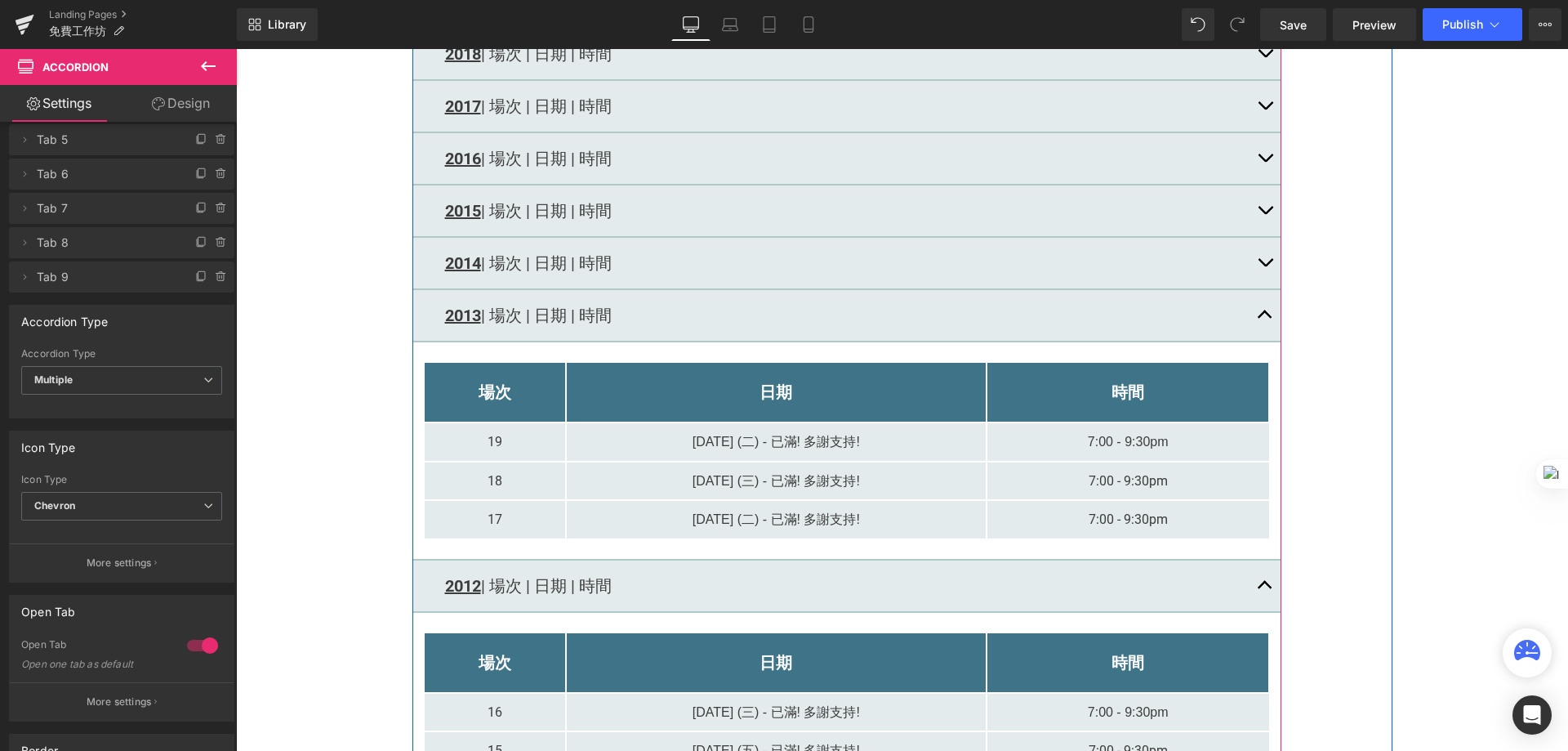
click at [1265, 266] on span "button" at bounding box center [1265, 266] width 0 height 0
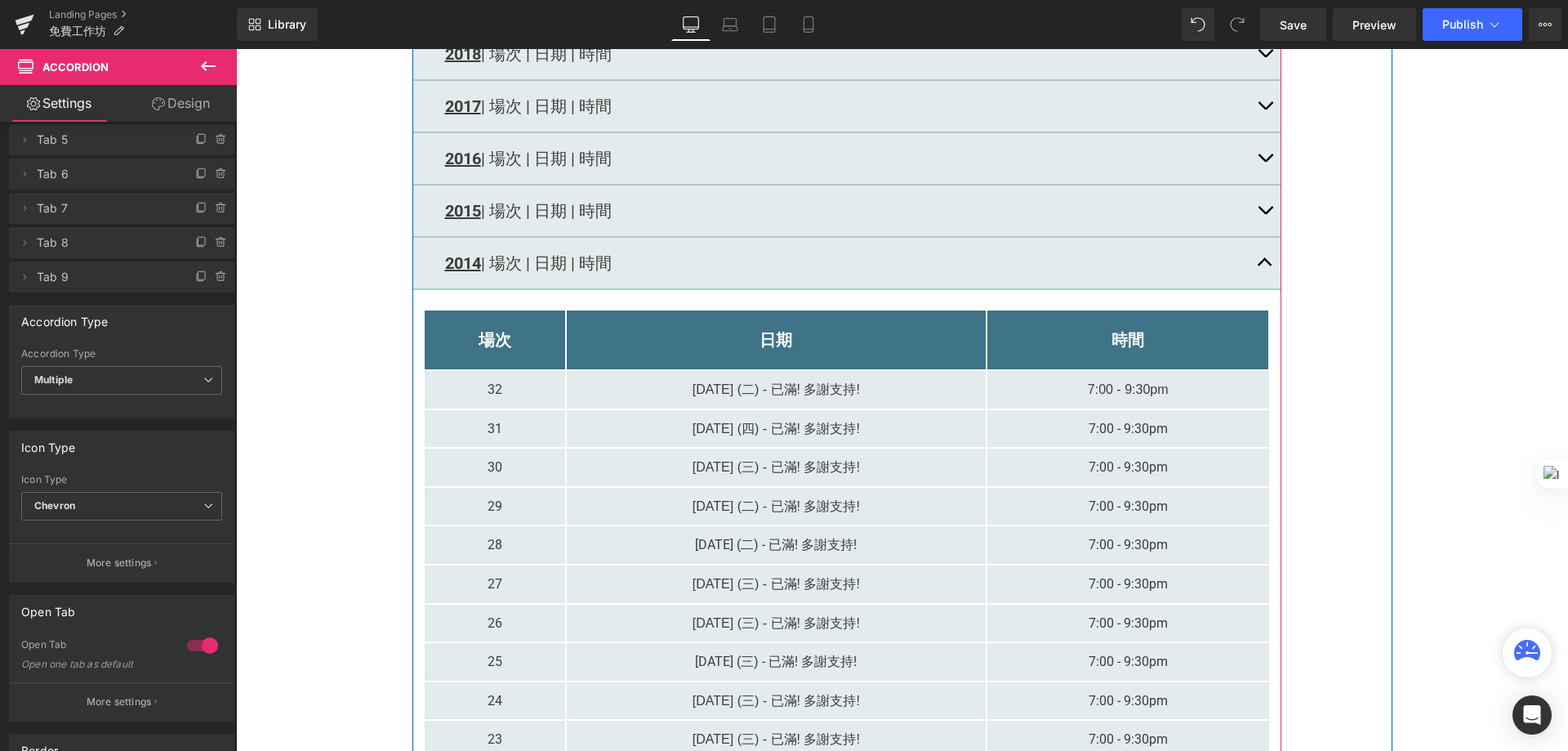
click at [1254, 211] on button "button" at bounding box center [1265, 210] width 33 height 51
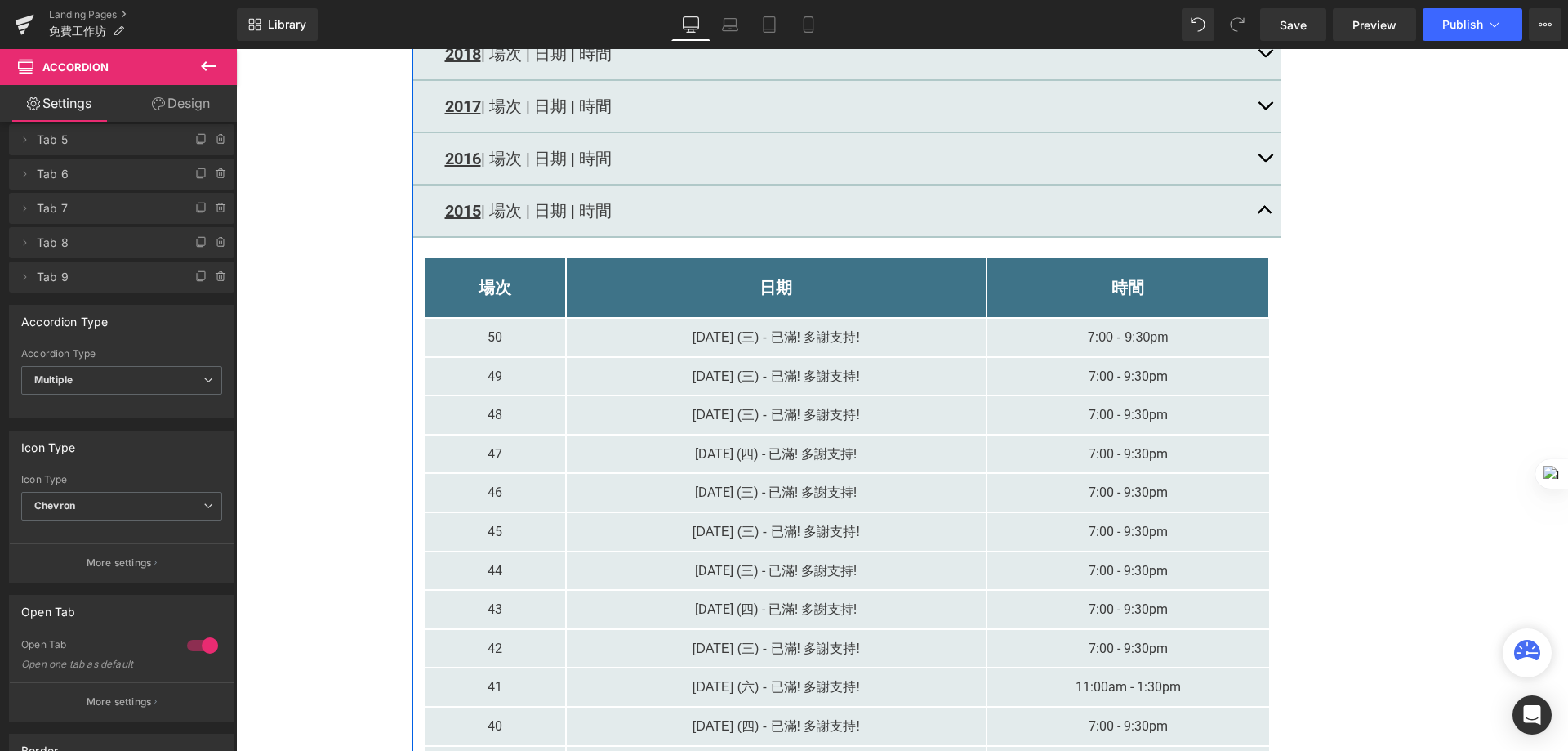
click at [1254, 164] on button "button" at bounding box center [1265, 158] width 33 height 51
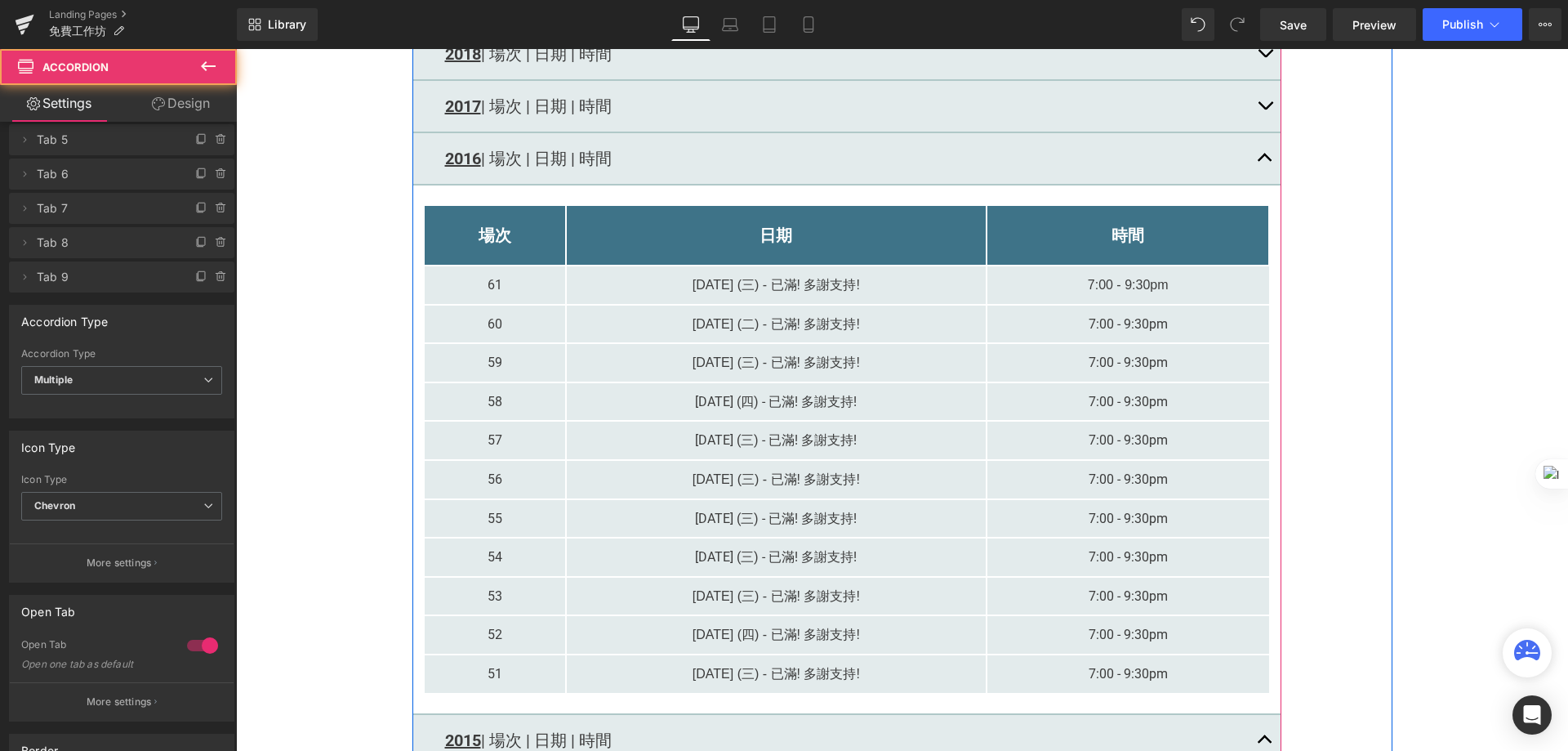
click at [1254, 108] on button "button" at bounding box center [1265, 106] width 33 height 51
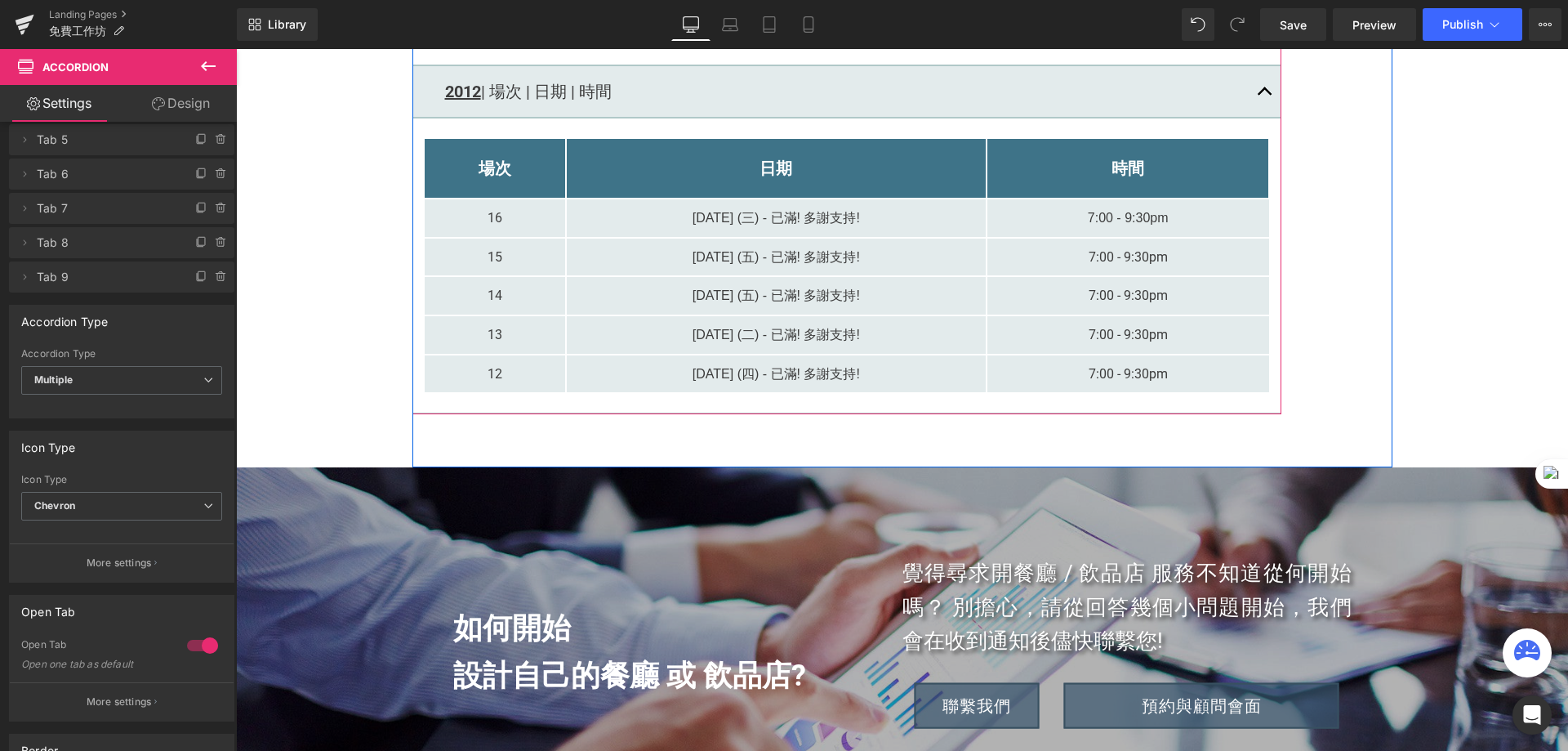
scroll to position [5699, 0]
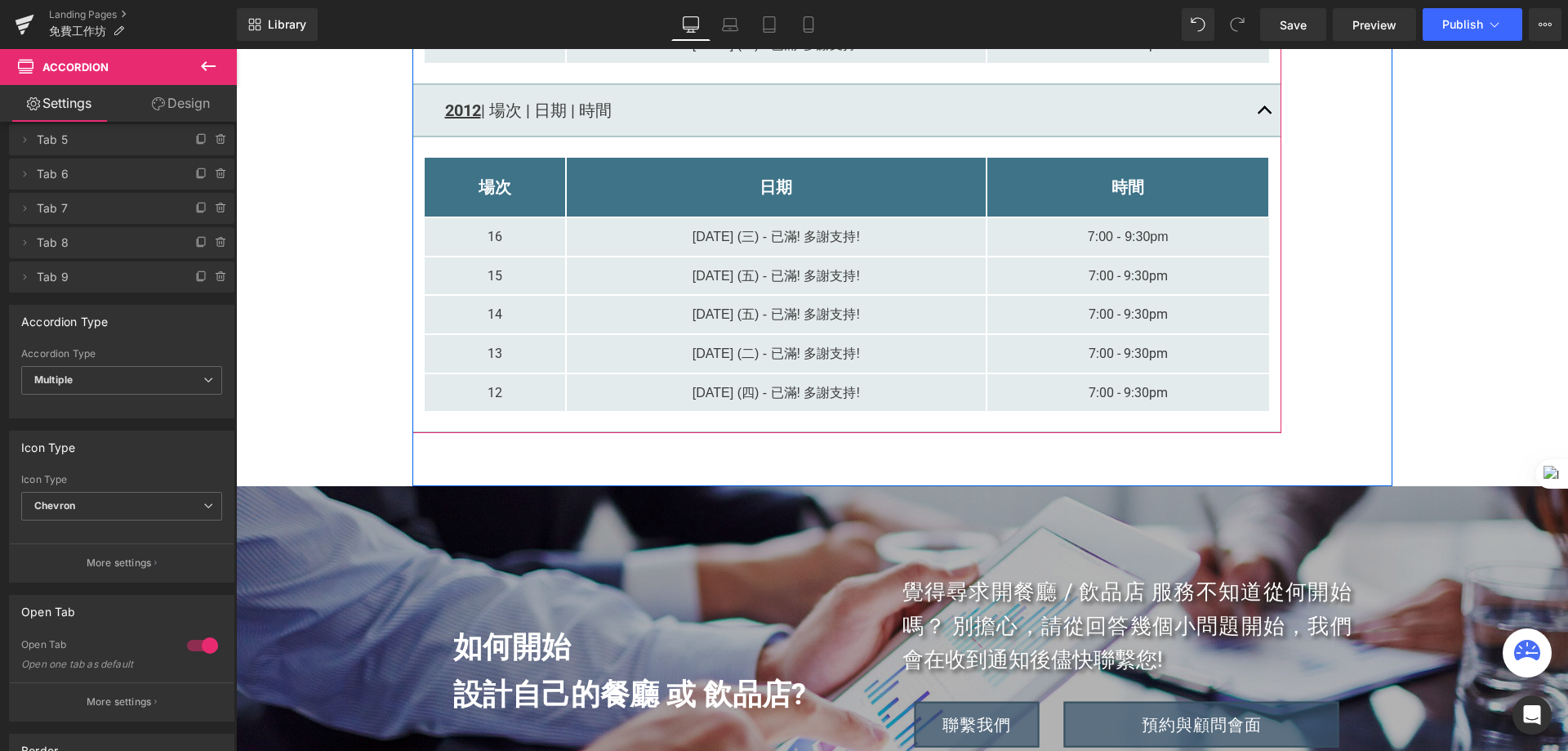
click at [417, 137] on div "2012 | 場次 | 日期 | 時間 Text Block" at bounding box center [846, 111] width 869 height 52
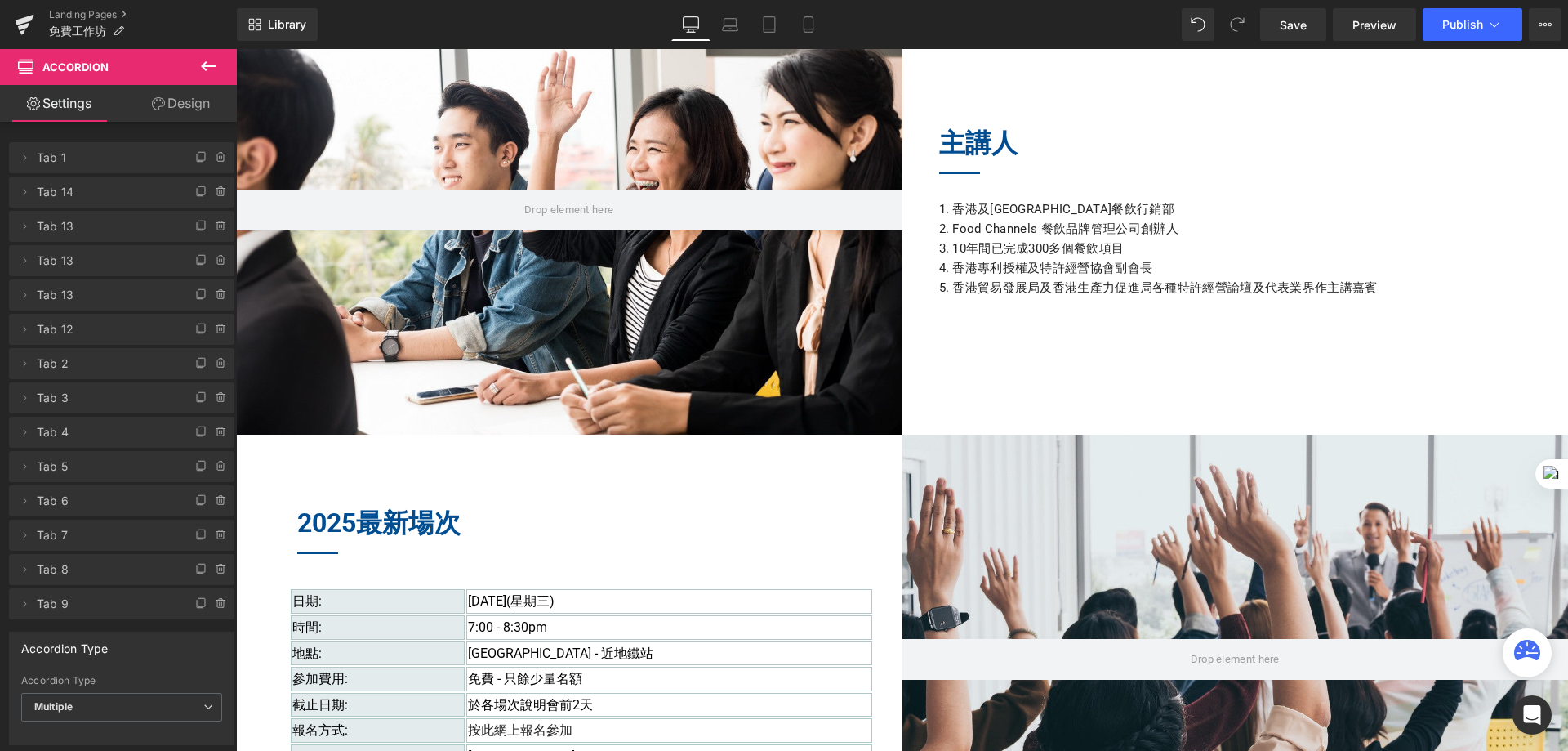
scroll to position [1389, 0]
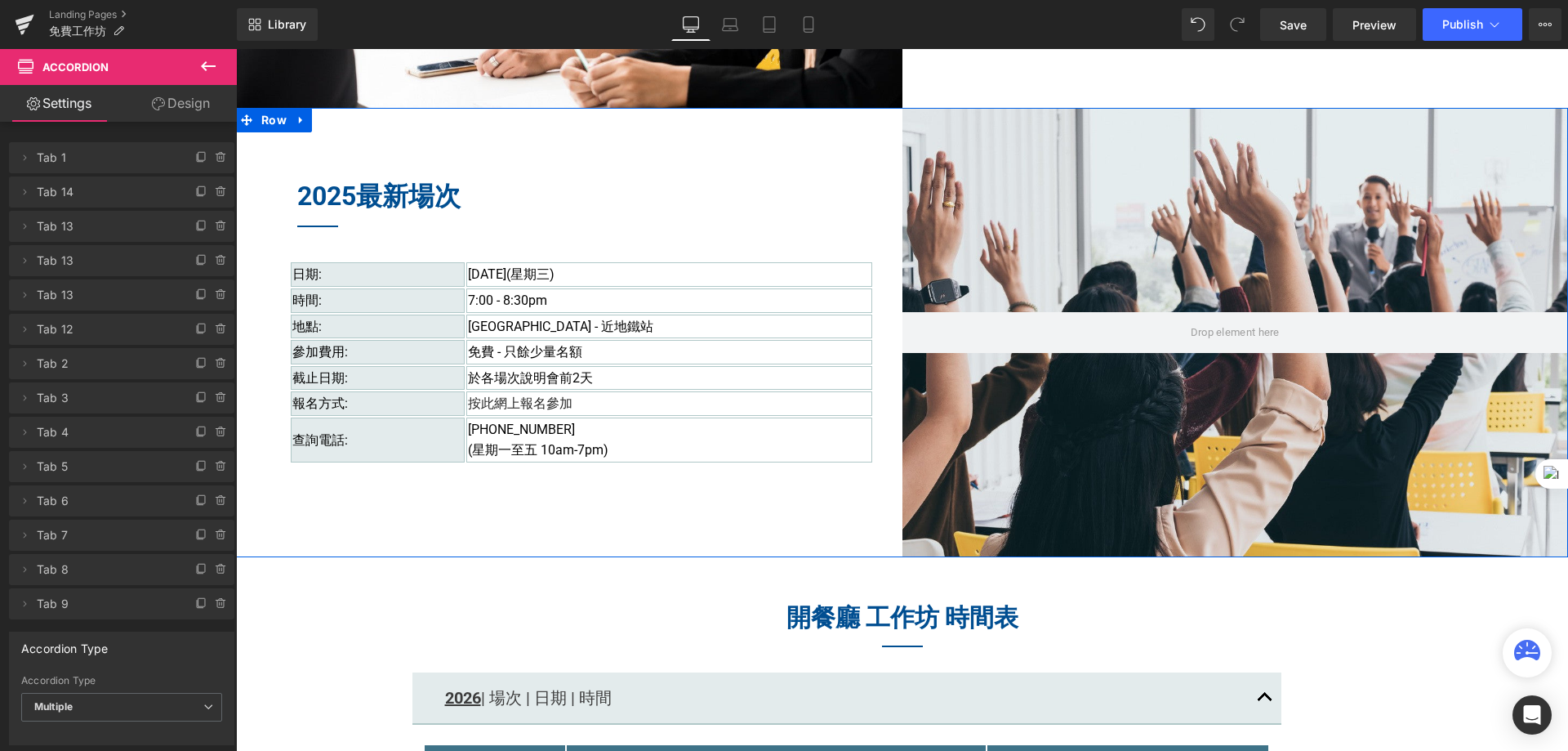
click at [426, 145] on div "2025最新場次 Heading Separator 日期: [DATE](星期三) 時間: 7:00 - 8:30pm 地點: [GEOGRAPHIC_DA…" at bounding box center [569, 332] width 667 height 450
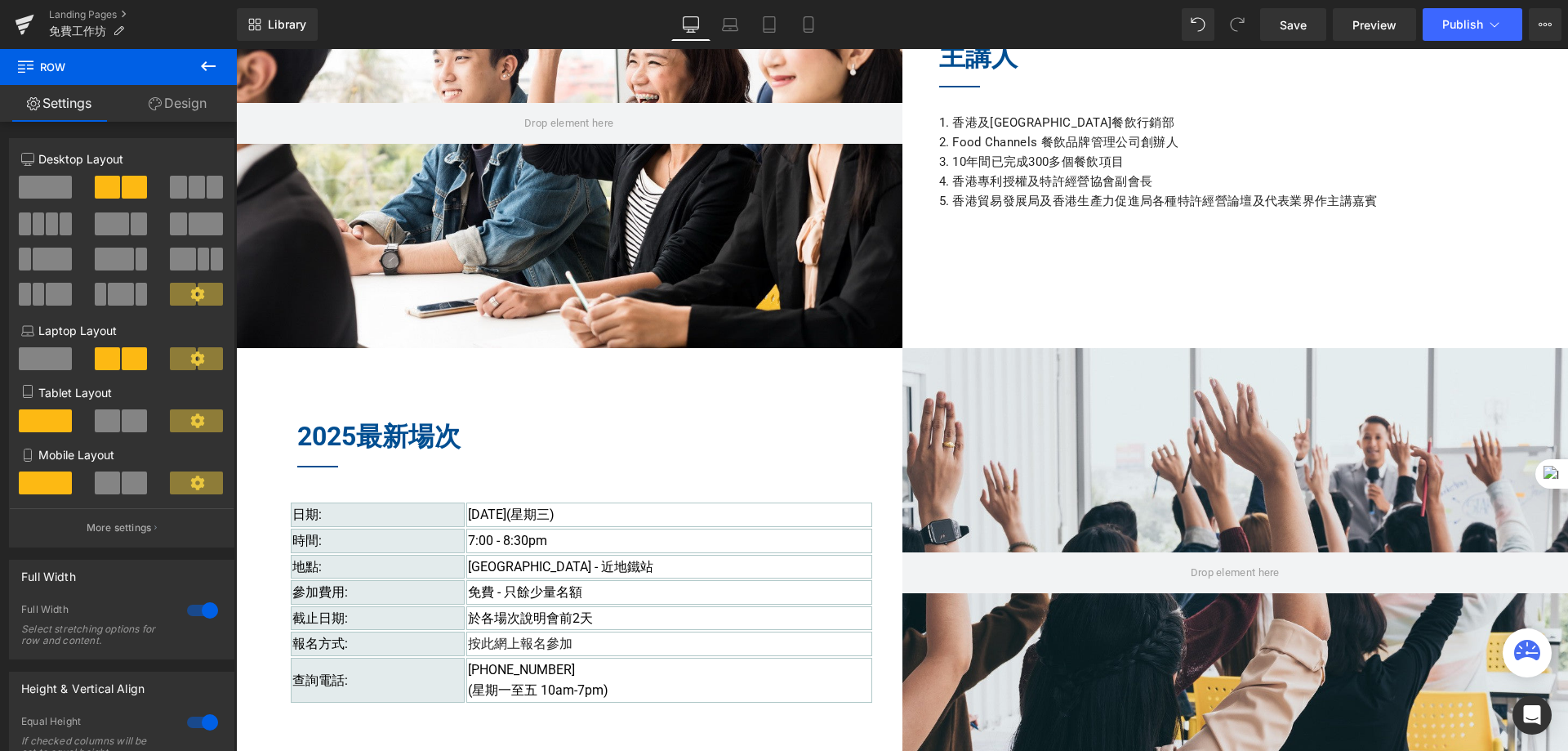
scroll to position [1144, 0]
